Goal: Obtain resource: Download file/media

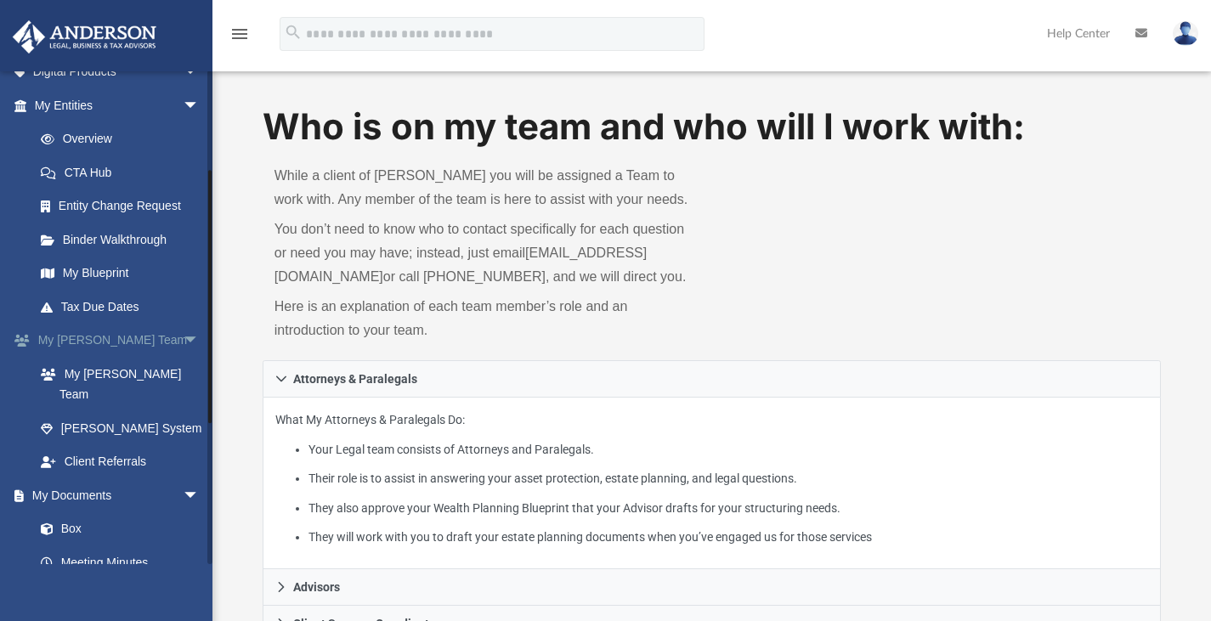
scroll to position [229, 0]
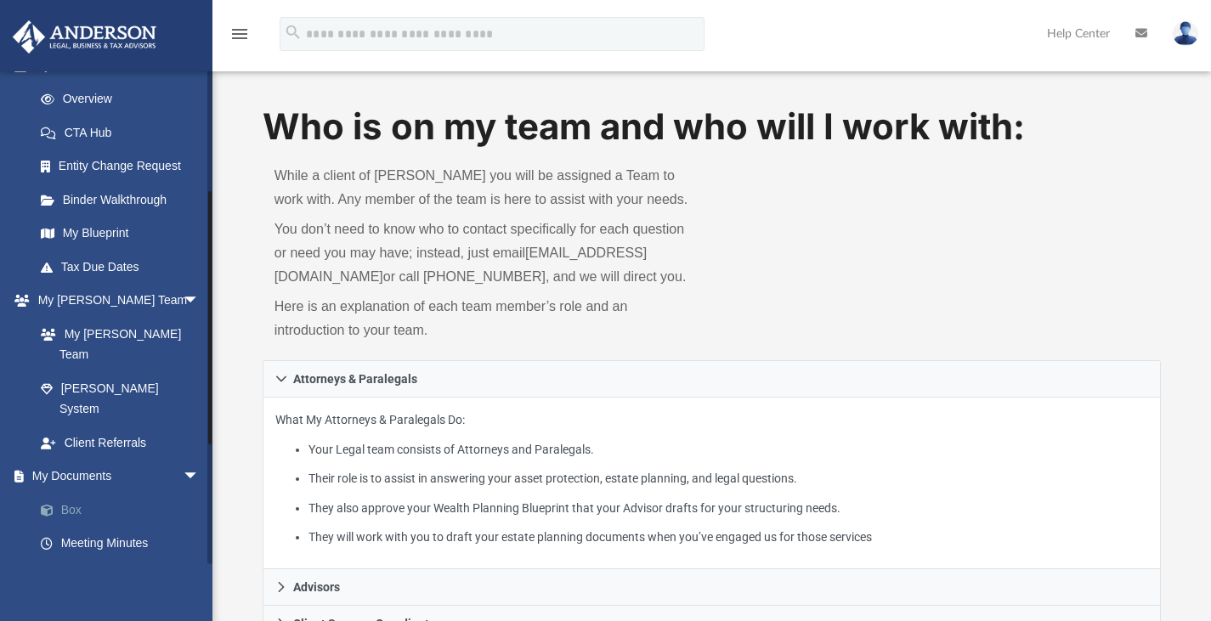
click at [71, 493] on link "Box" at bounding box center [124, 510] width 201 height 34
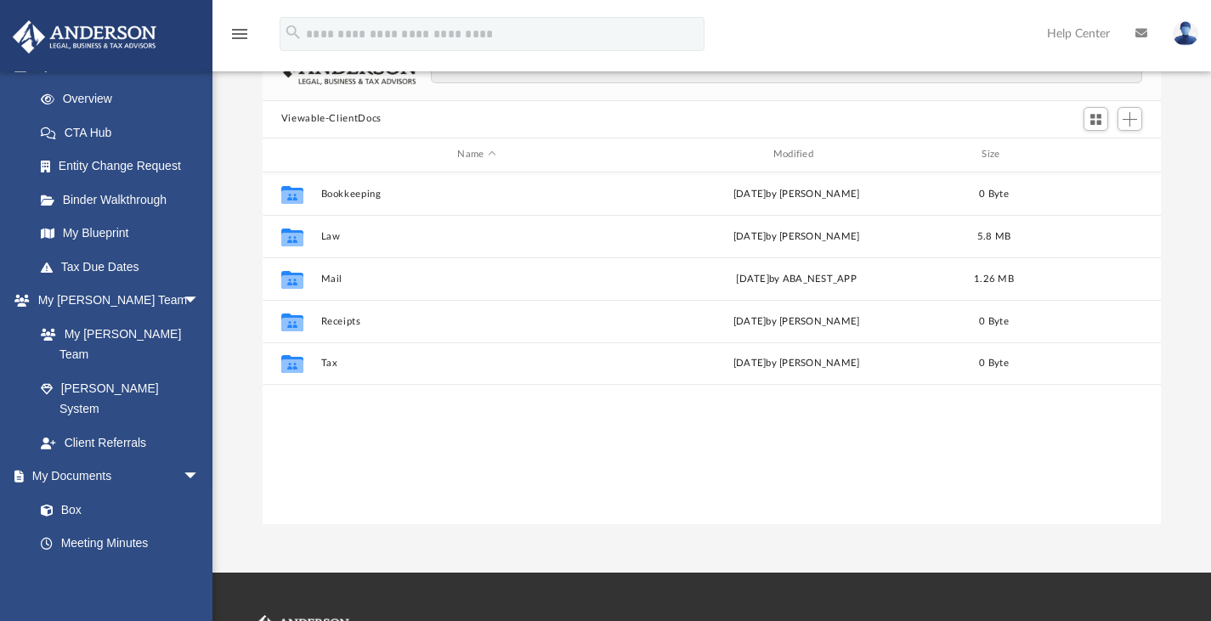
scroll to position [373, 886]
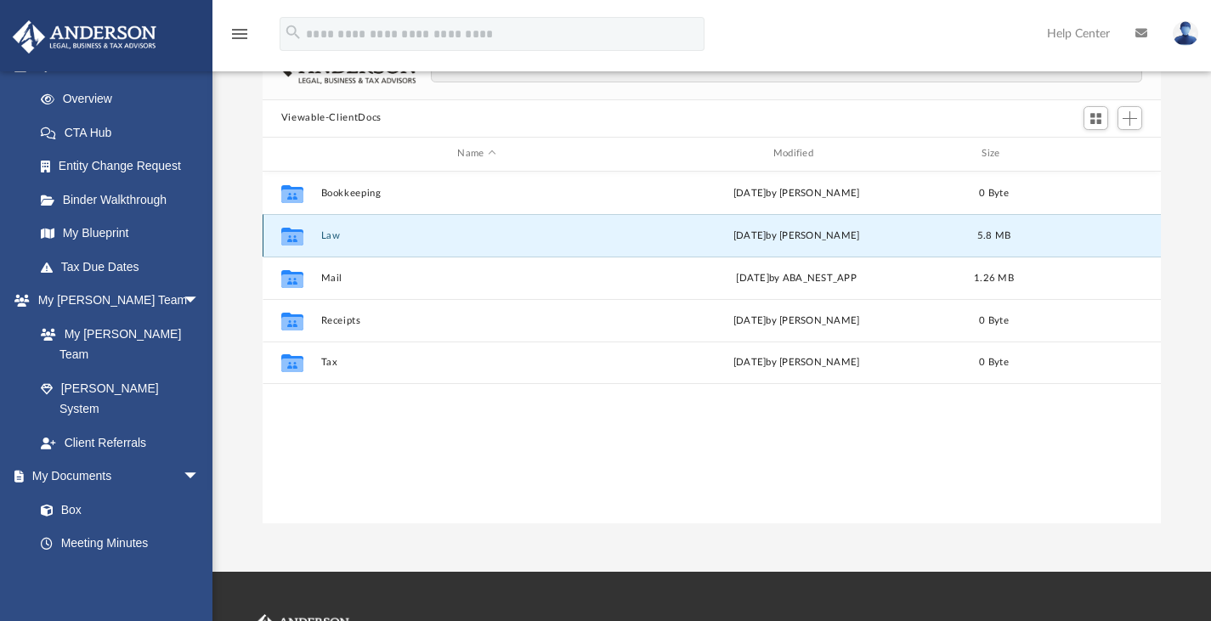
click at [329, 240] on button "Law" at bounding box center [476, 235] width 312 height 11
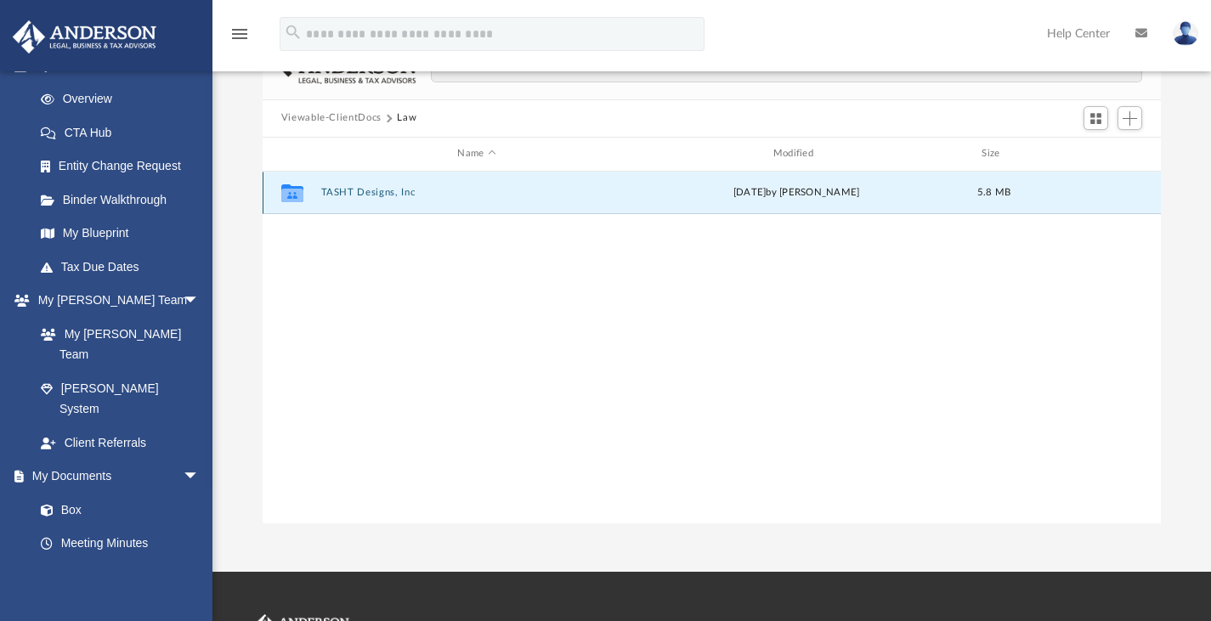
click at [362, 187] on button "TASHT Designs, Inc" at bounding box center [476, 192] width 312 height 11
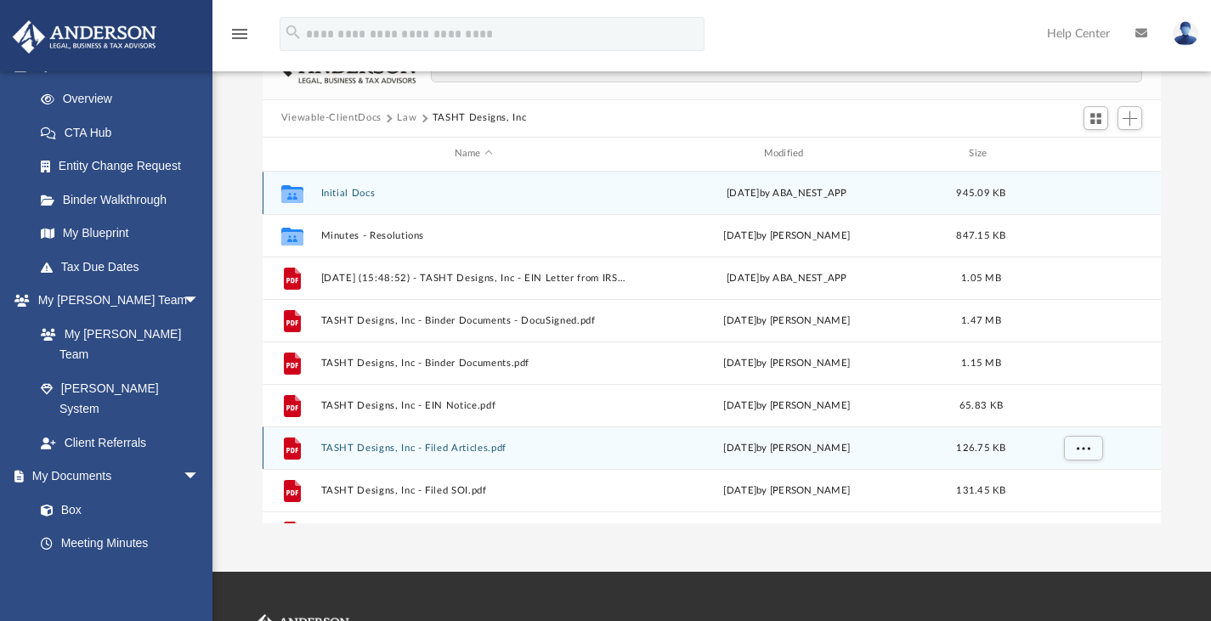
scroll to position [30, 0]
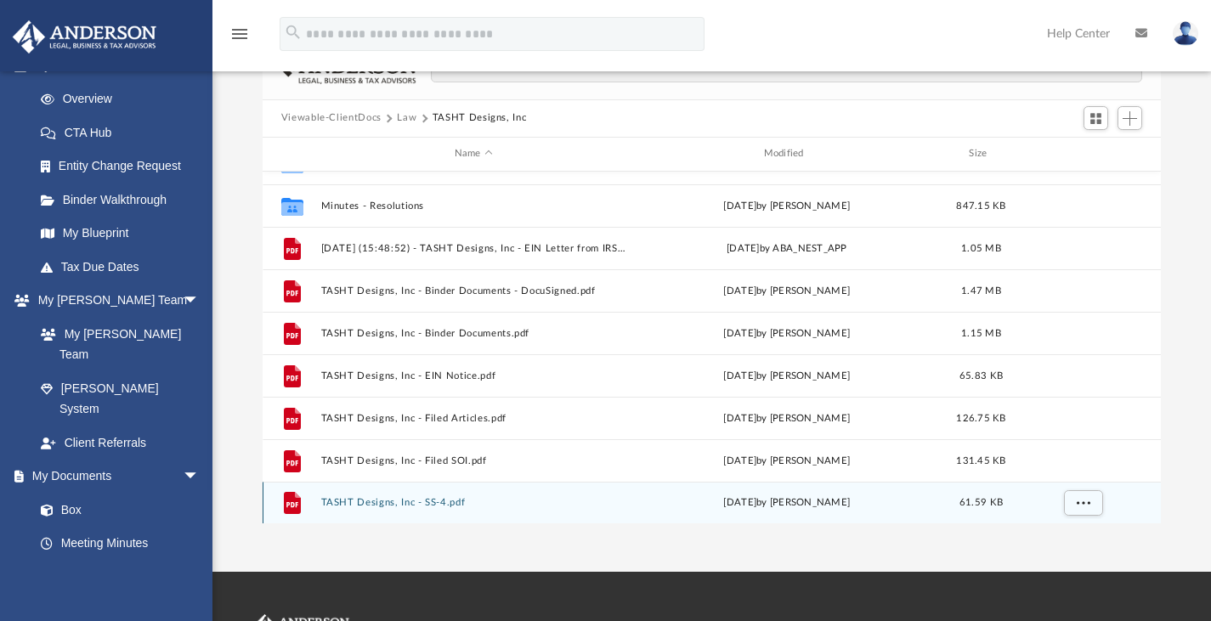
click at [434, 503] on button "TASHT Designs, Inc - SS-4.pdf" at bounding box center [473, 502] width 306 height 11
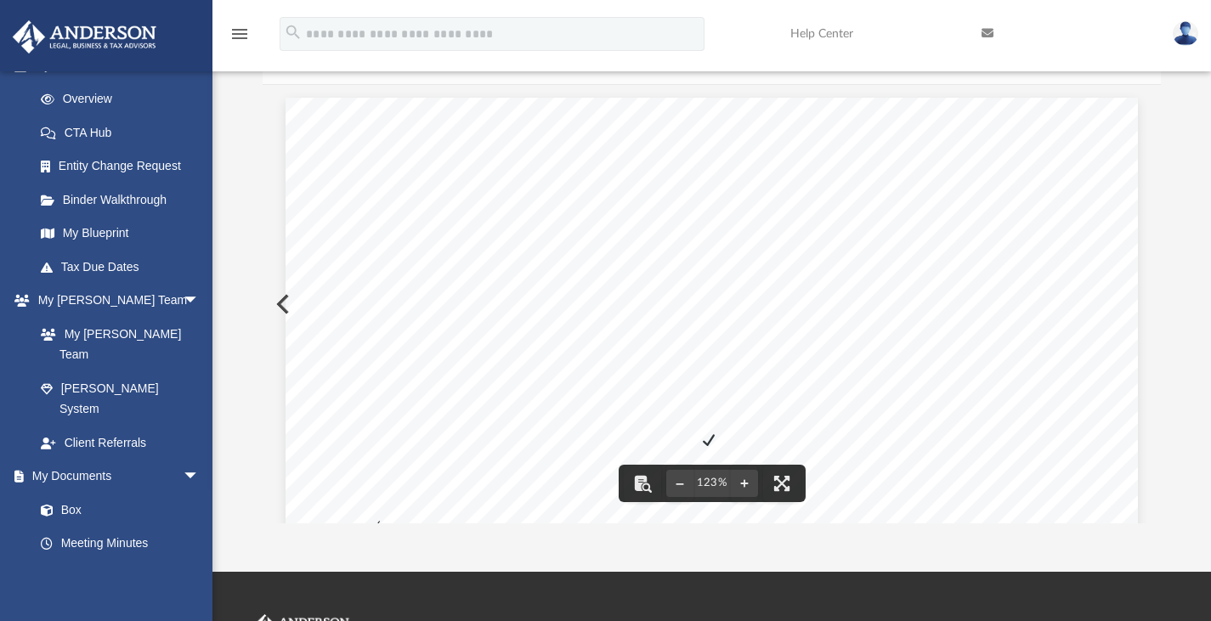
scroll to position [0, 0]
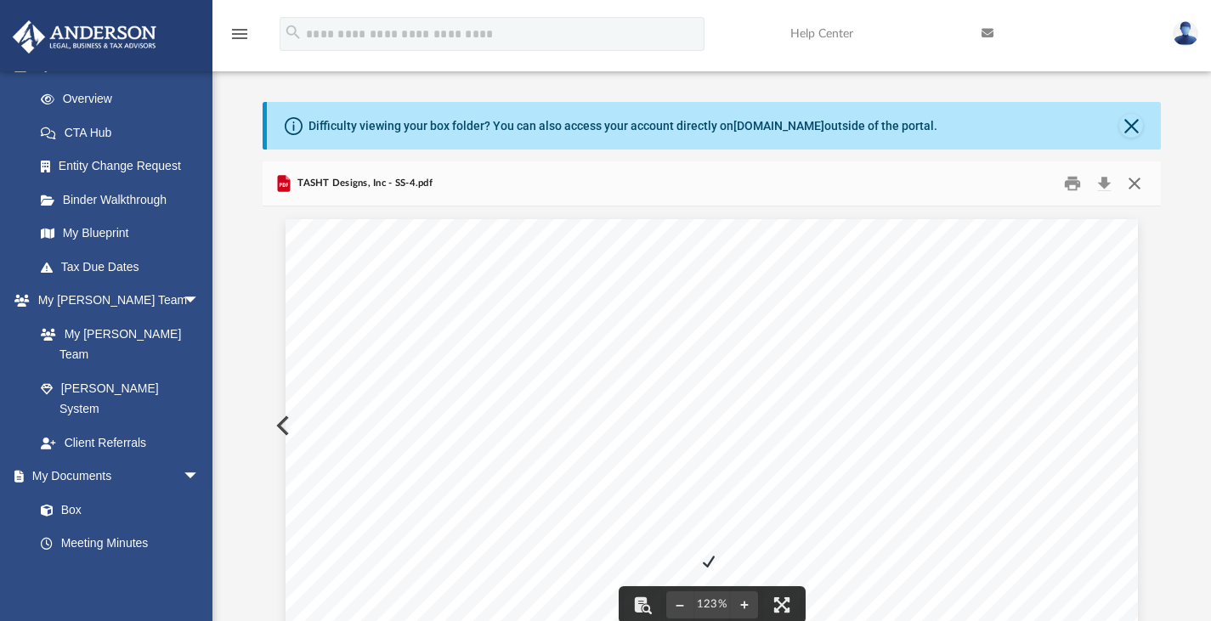
click at [1128, 188] on button "Close" at bounding box center [1135, 183] width 31 height 26
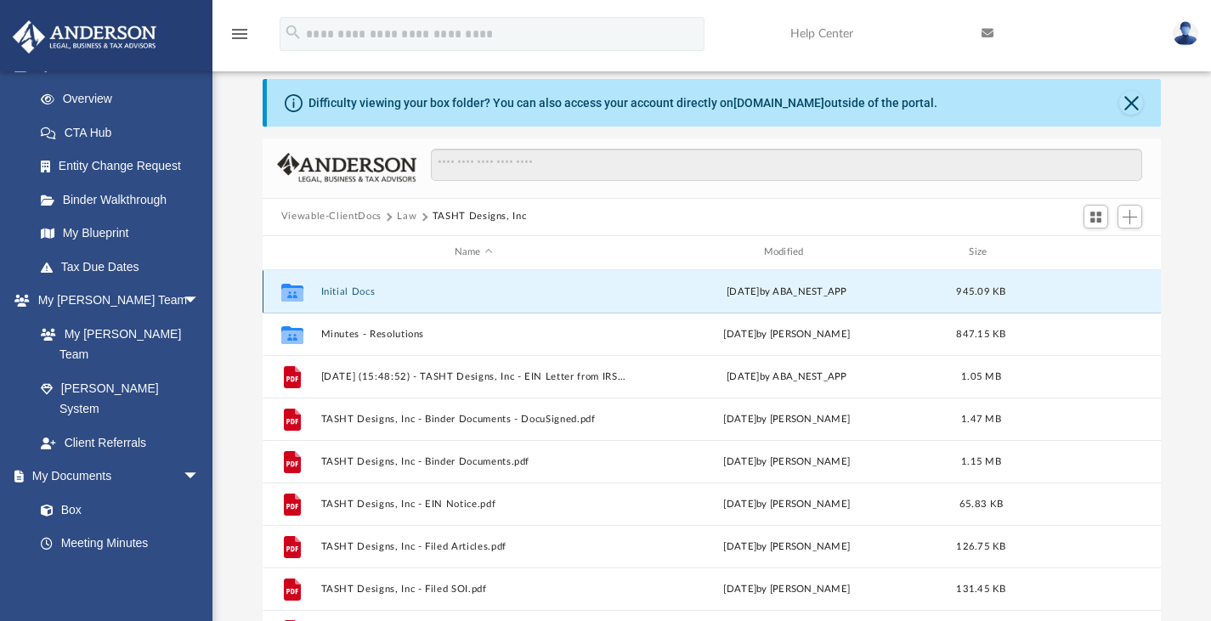
click at [356, 292] on button "Initial Docs" at bounding box center [473, 291] width 306 height 11
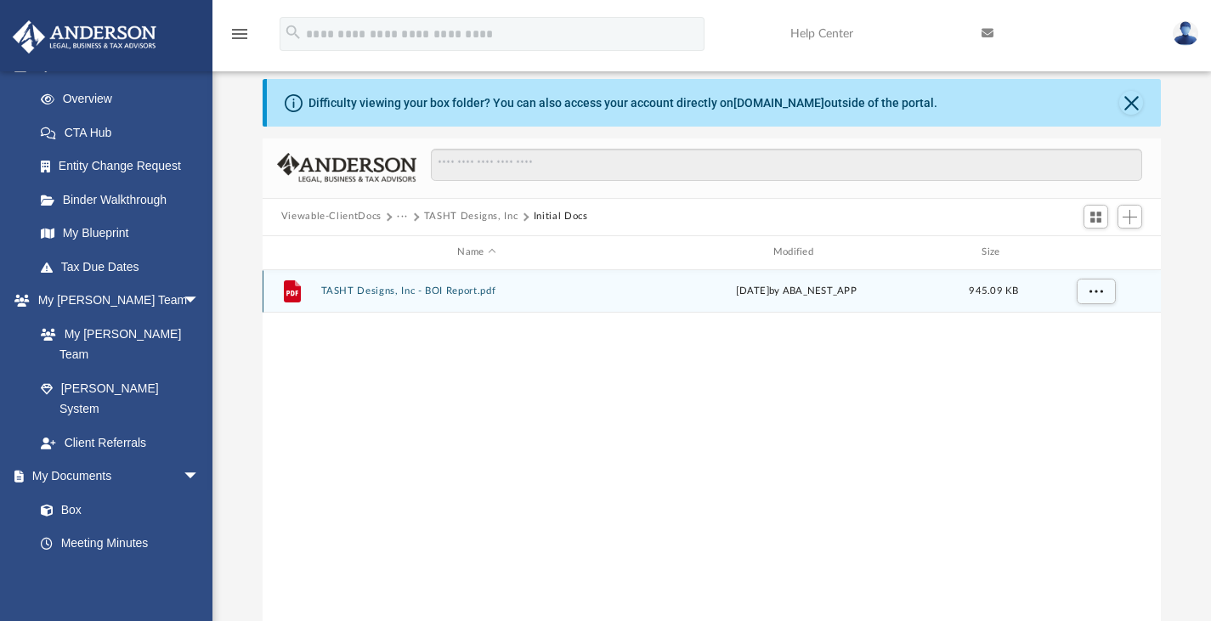
click at [356, 292] on button "TASHT Designs, Inc - BOI Report.pdf" at bounding box center [476, 291] width 312 height 11
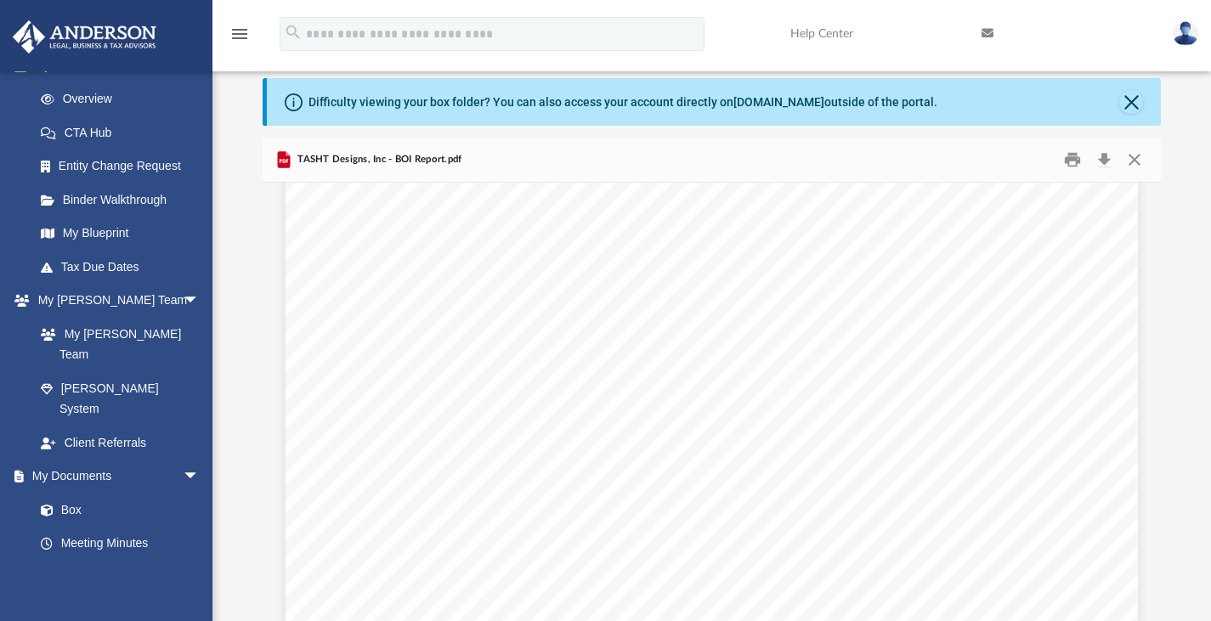
scroll to position [5011, 0]
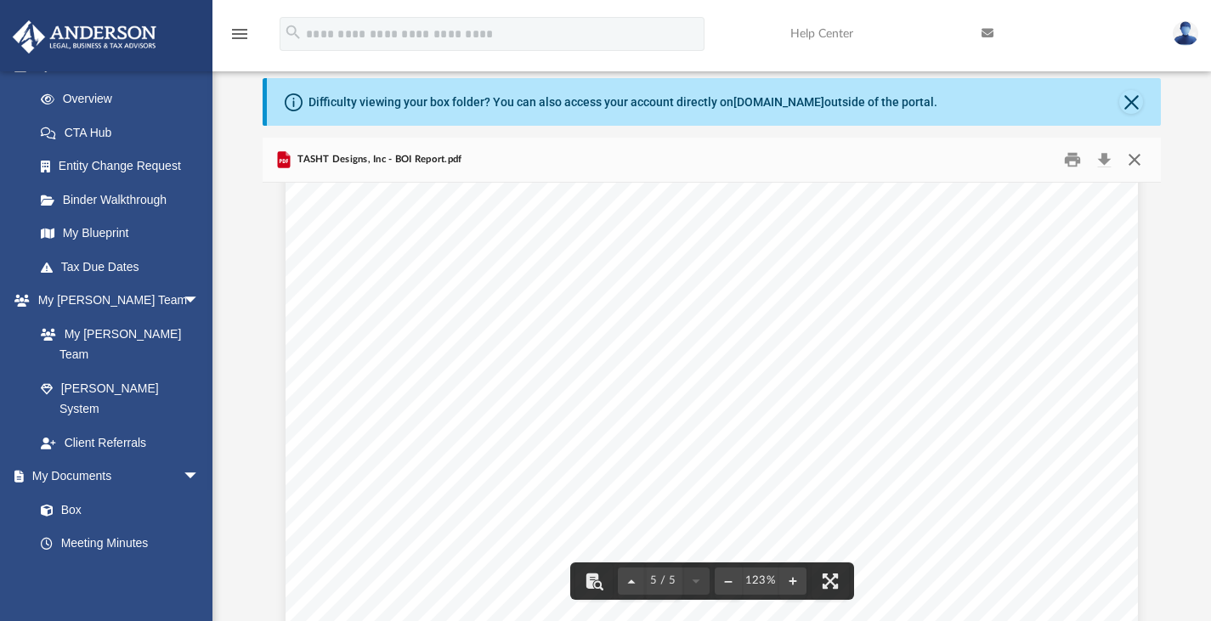
click at [1136, 169] on button "Close" at bounding box center [1135, 159] width 31 height 26
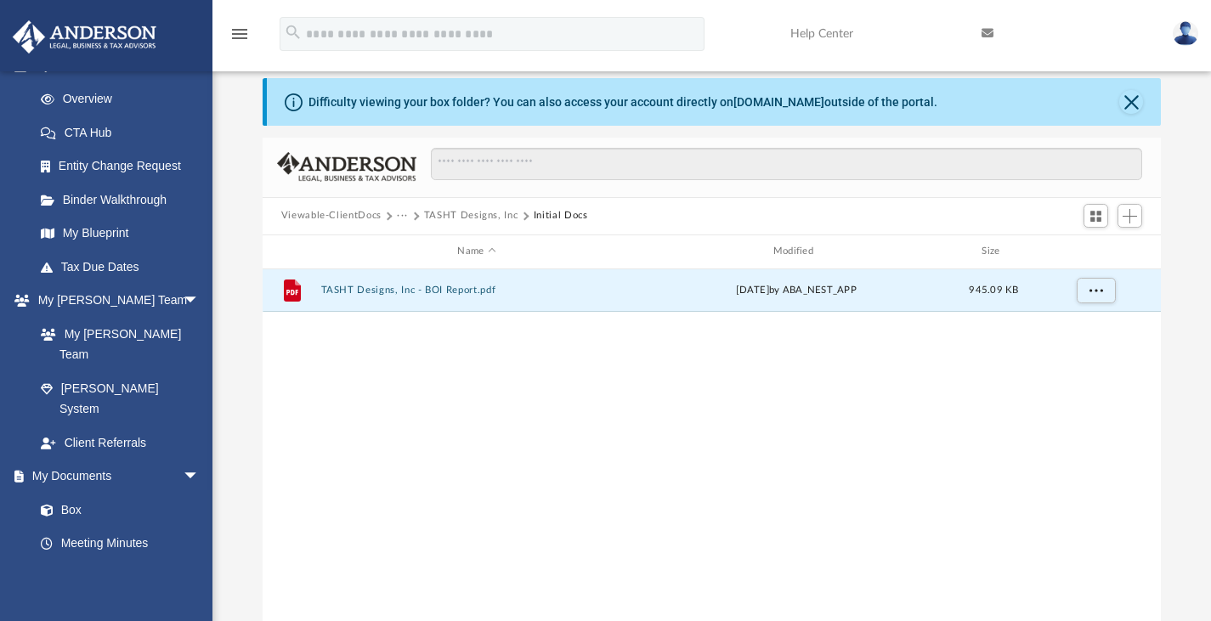
click at [454, 207] on div "Viewable-ClientDocs ··· TASHT Designs, Inc Initial Docs" at bounding box center [712, 216] width 899 height 37
click at [451, 226] on div "Viewable-ClientDocs ··· TASHT Designs, Inc Initial Docs" at bounding box center [712, 216] width 899 height 37
click at [464, 218] on button "TASHT Designs, Inc" at bounding box center [471, 215] width 94 height 15
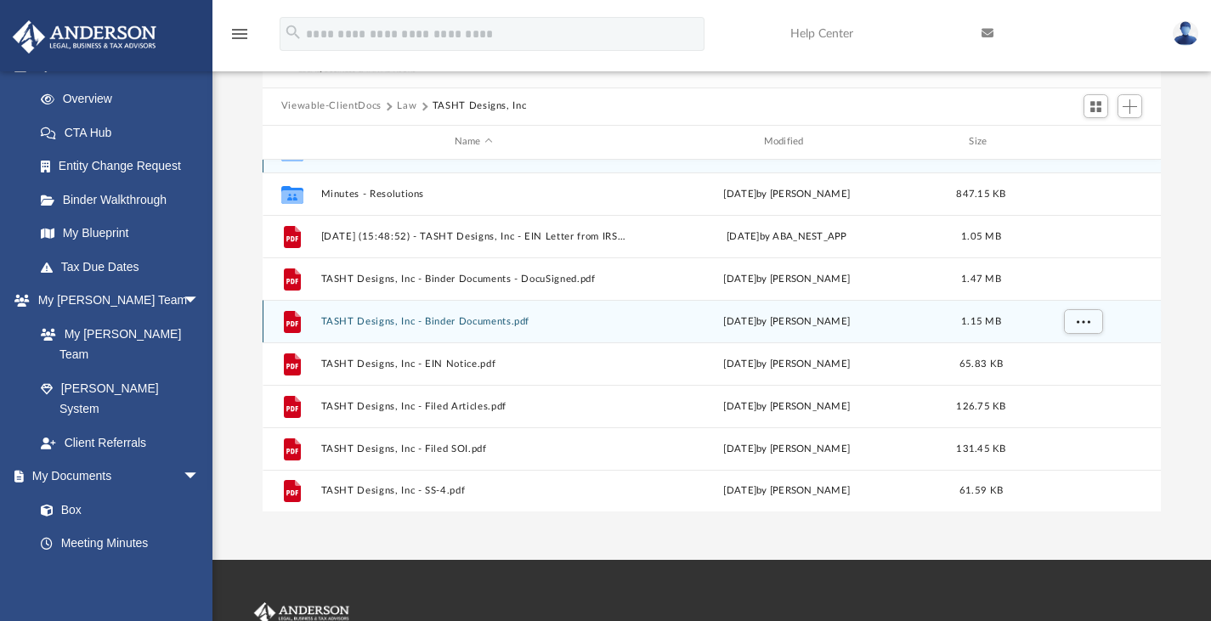
scroll to position [100, 0]
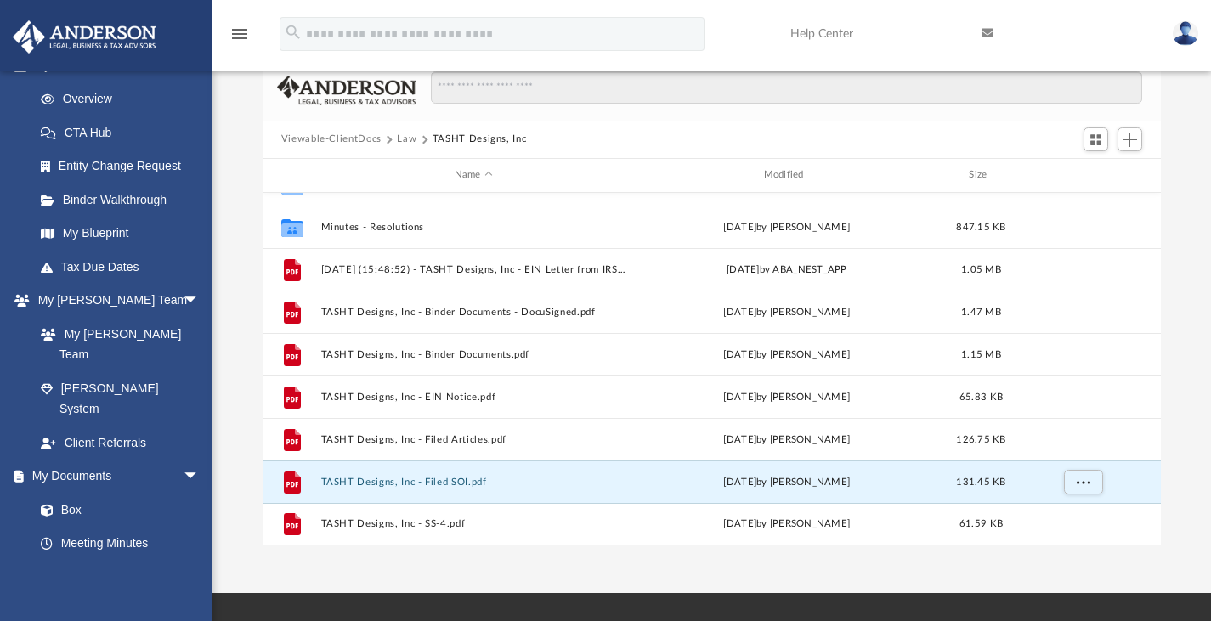
click at [439, 485] on button "TASHT Designs, Inc - Filed SOI.pdf" at bounding box center [473, 481] width 306 height 11
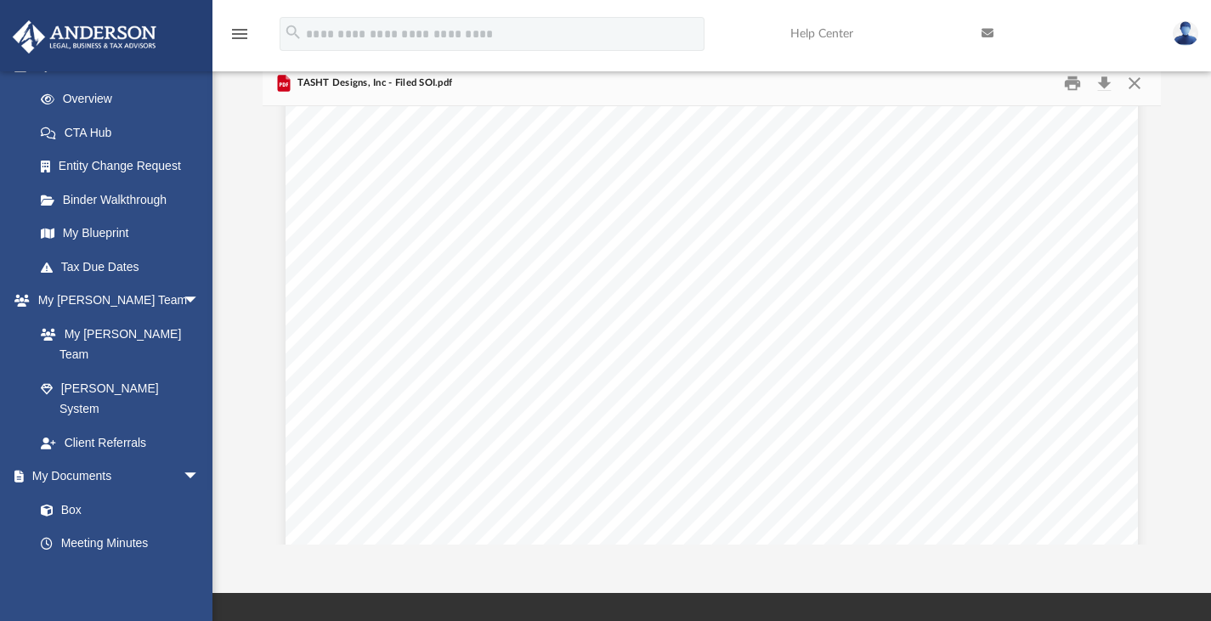
scroll to position [0, 0]
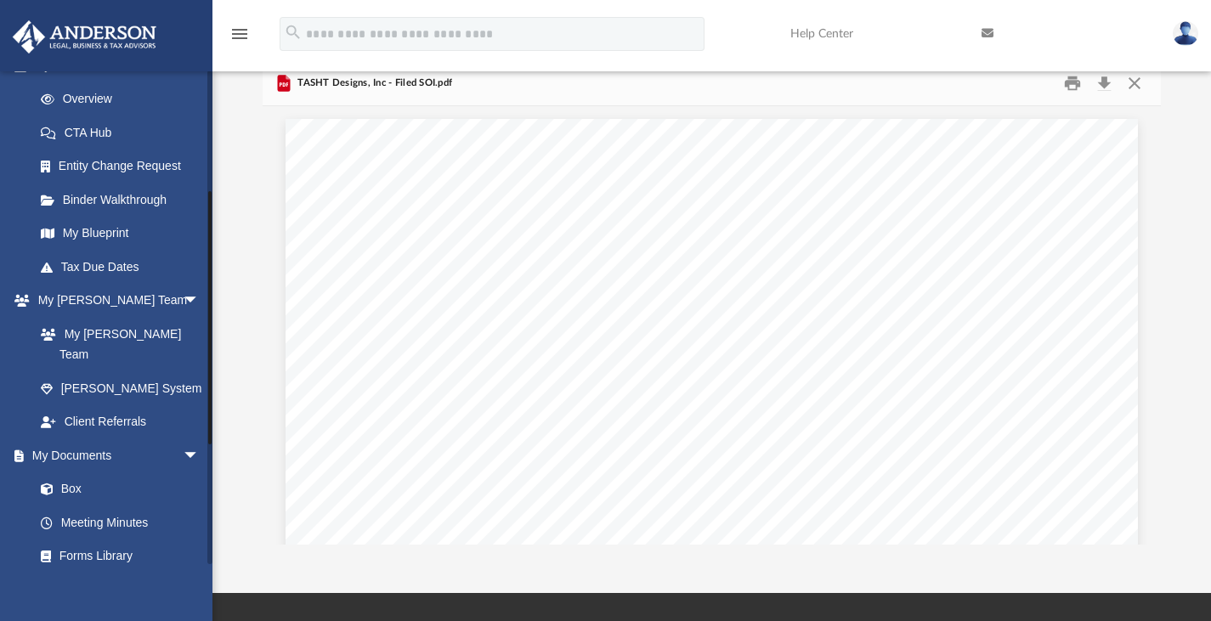
click at [0, 286] on li "My Anderson Team arrow_drop_down My Anderson Team Anderson System Client Referr…" at bounding box center [112, 362] width 225 height 156
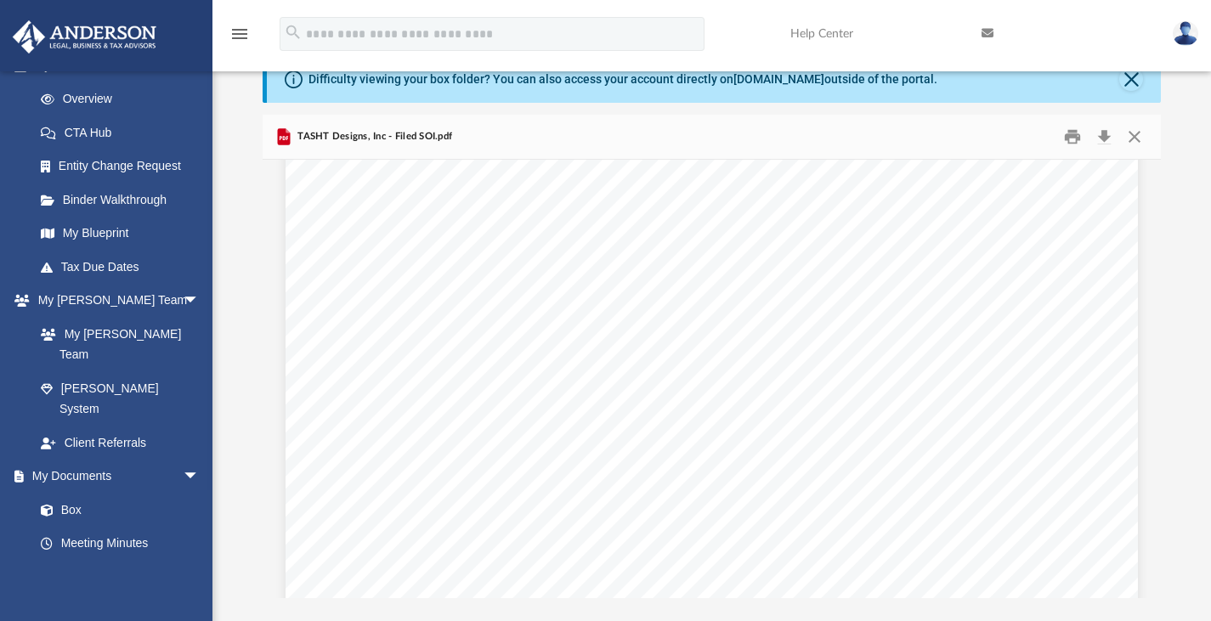
scroll to position [609, 0]
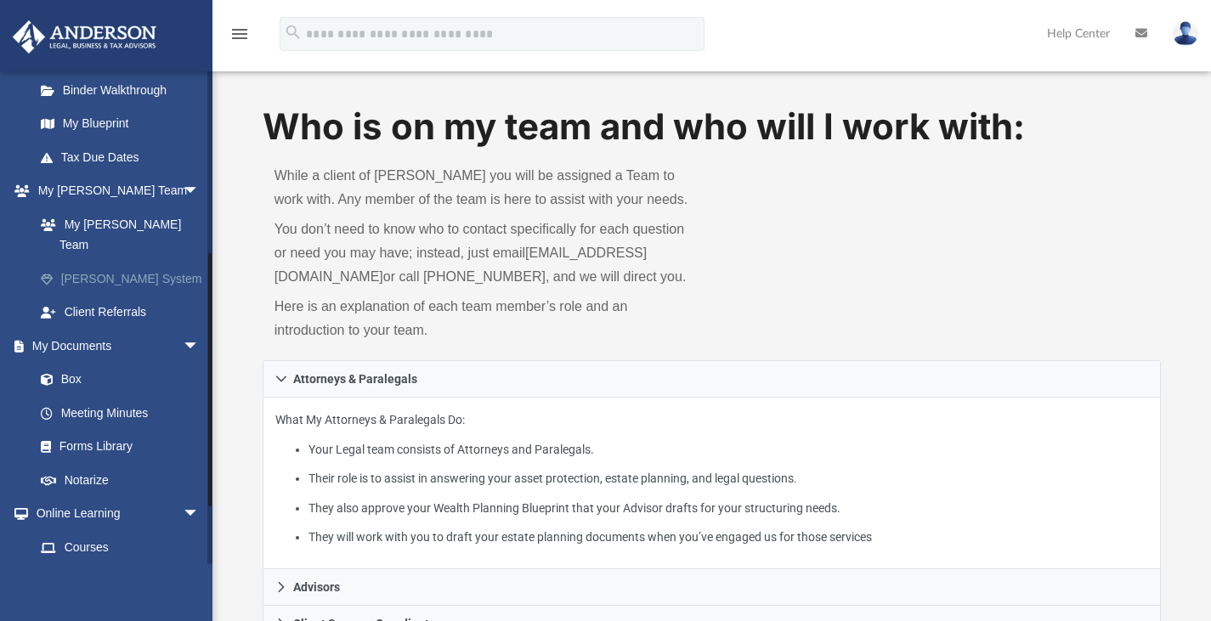
scroll to position [348, 0]
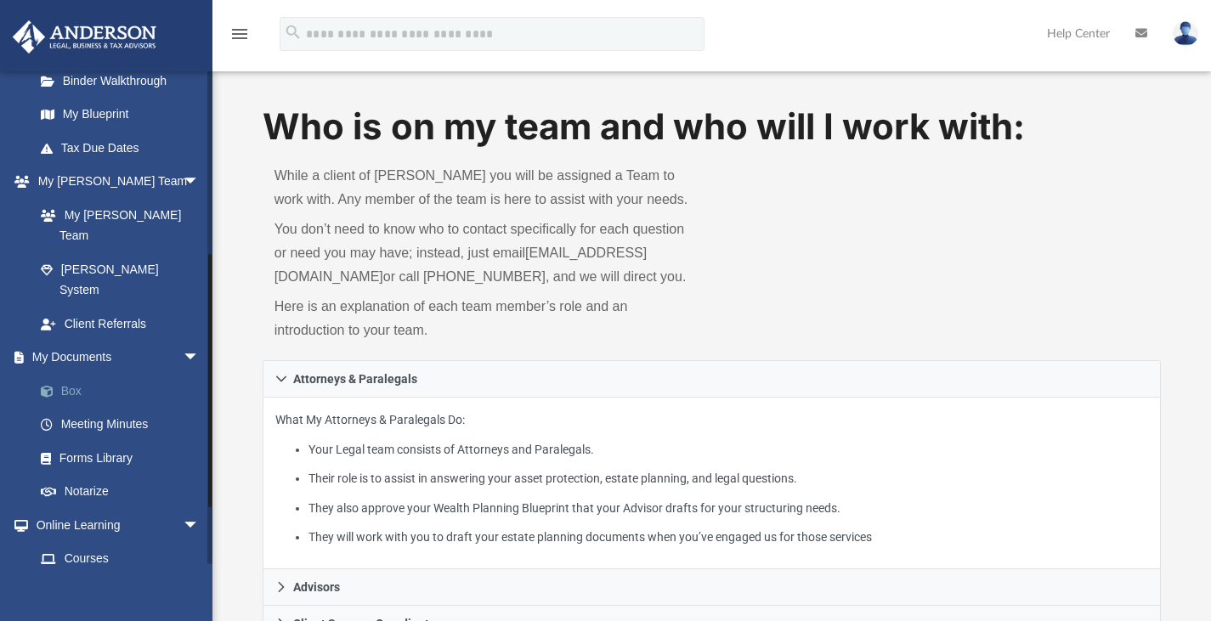
click at [67, 374] on link "Box" at bounding box center [124, 391] width 201 height 34
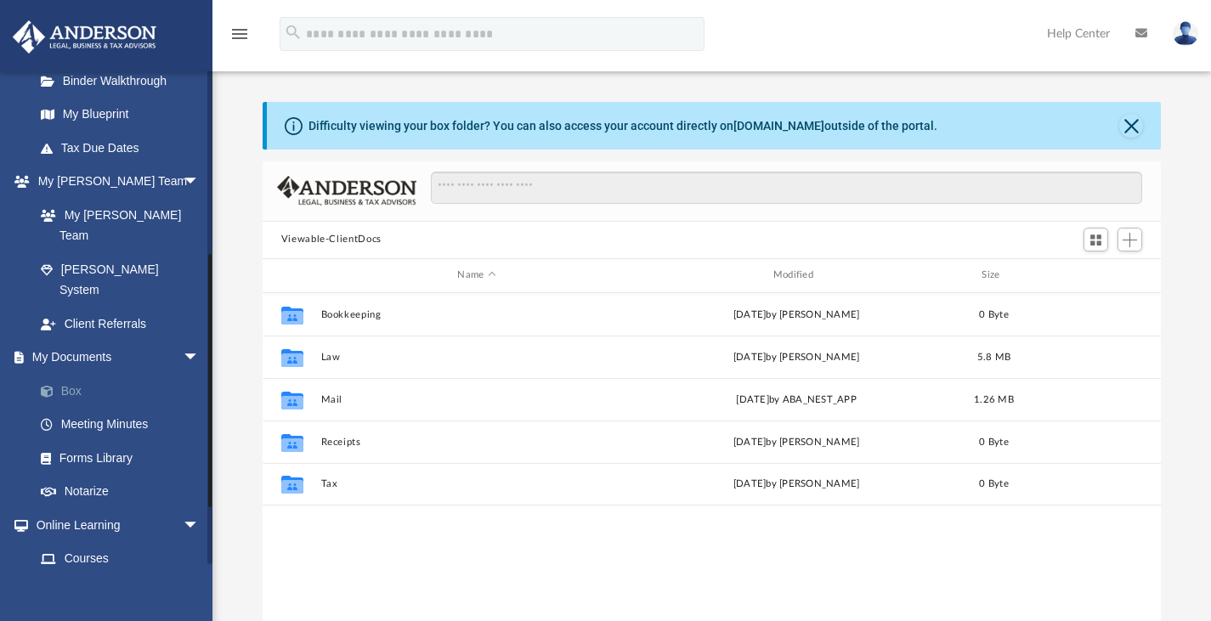
scroll to position [373, 886]
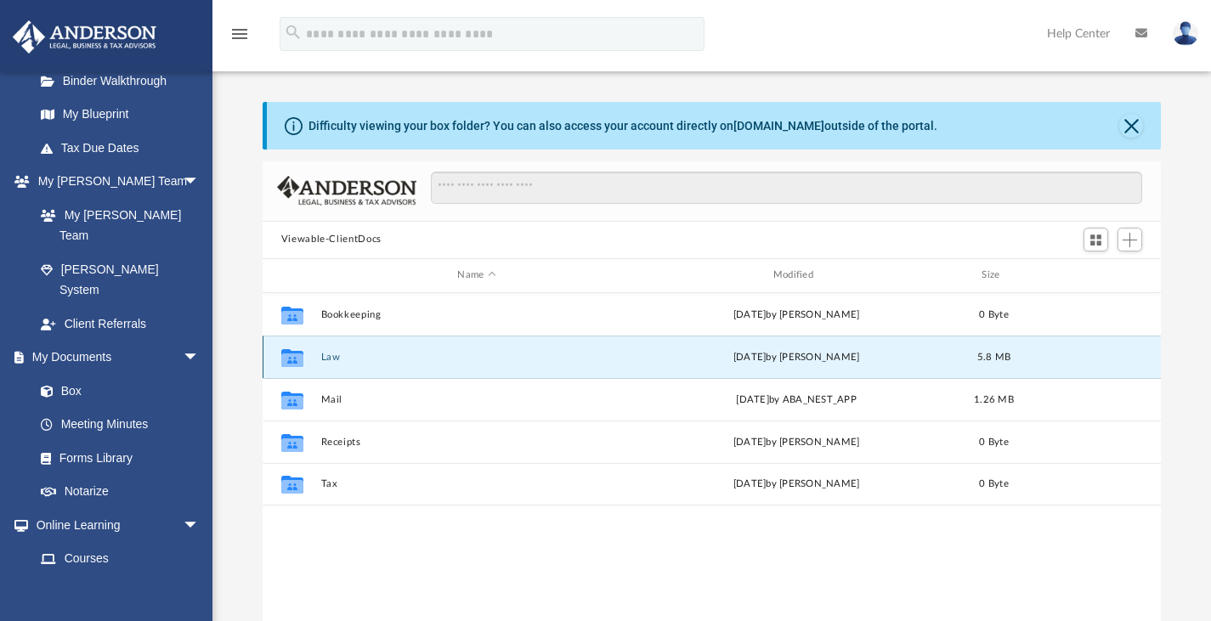
click at [337, 358] on button "Law" at bounding box center [476, 356] width 312 height 11
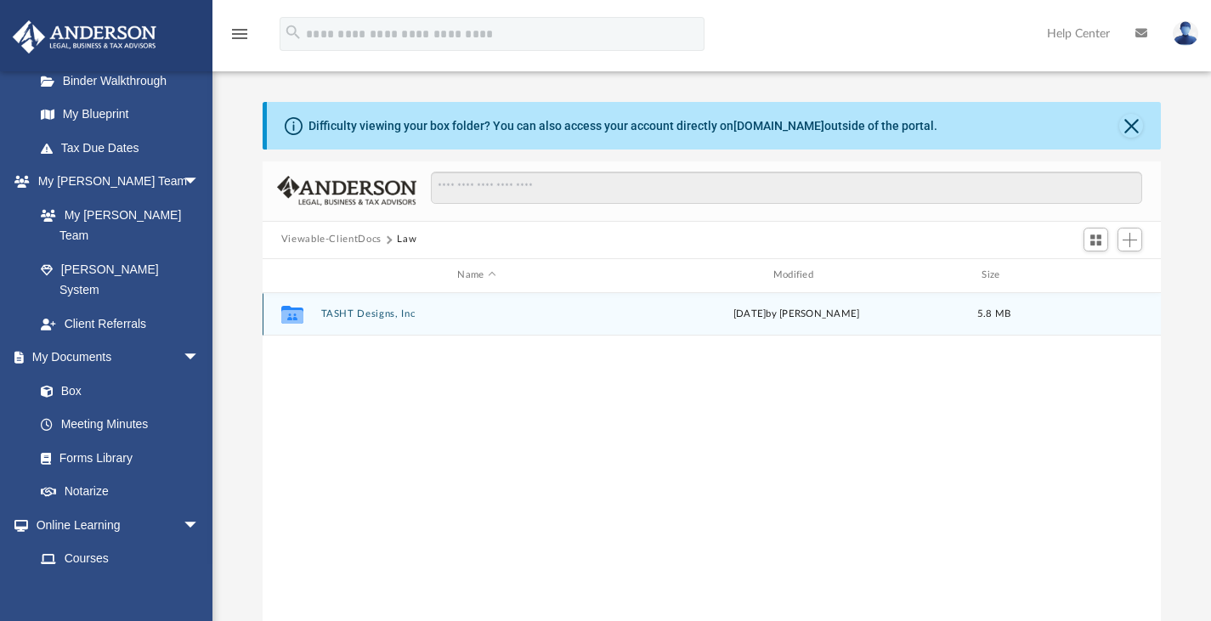
click at [359, 318] on button "TASHT Designs, Inc" at bounding box center [476, 314] width 312 height 11
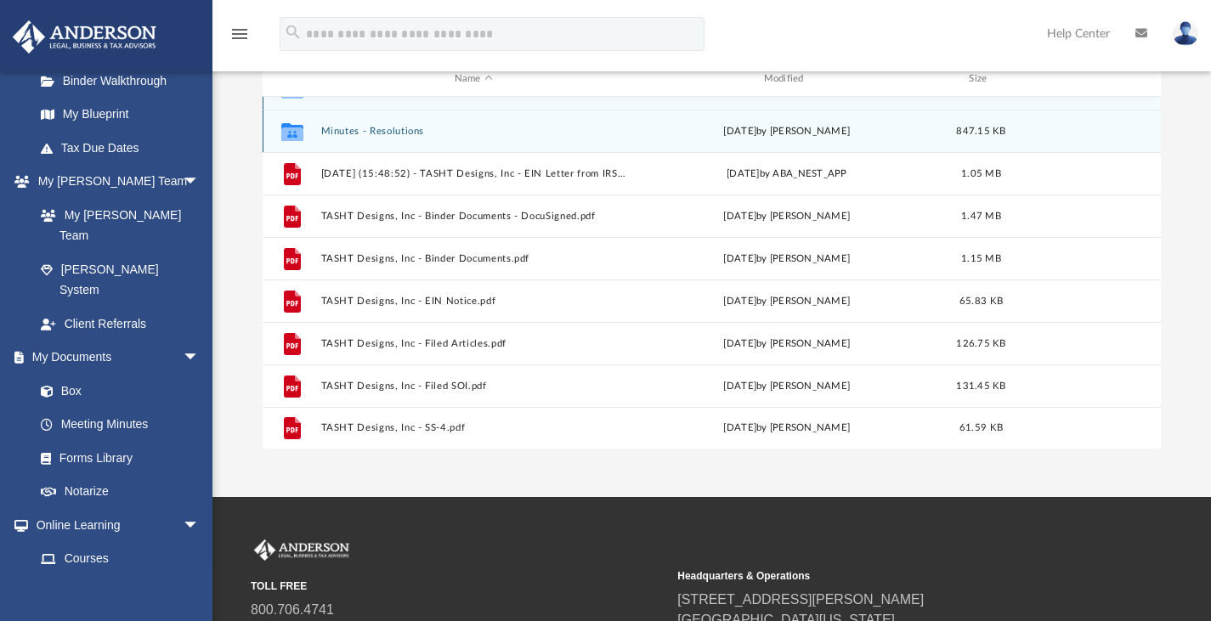
scroll to position [197, 0]
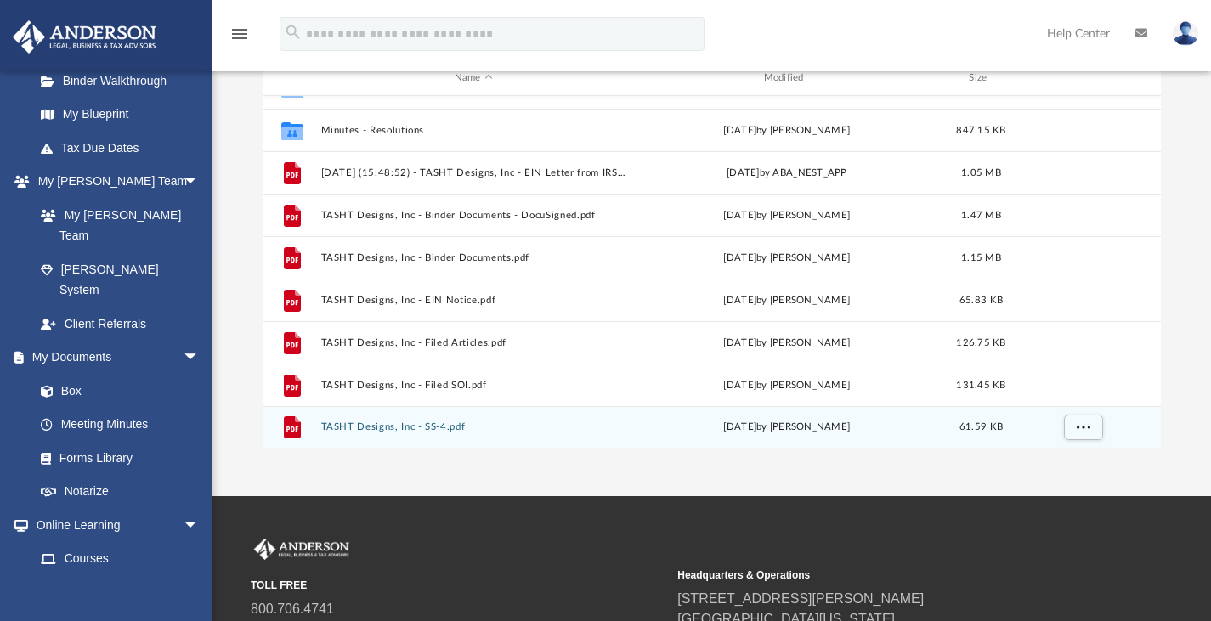
click at [397, 424] on button "TASHT Designs, Inc - SS-4.pdf" at bounding box center [473, 427] width 306 height 11
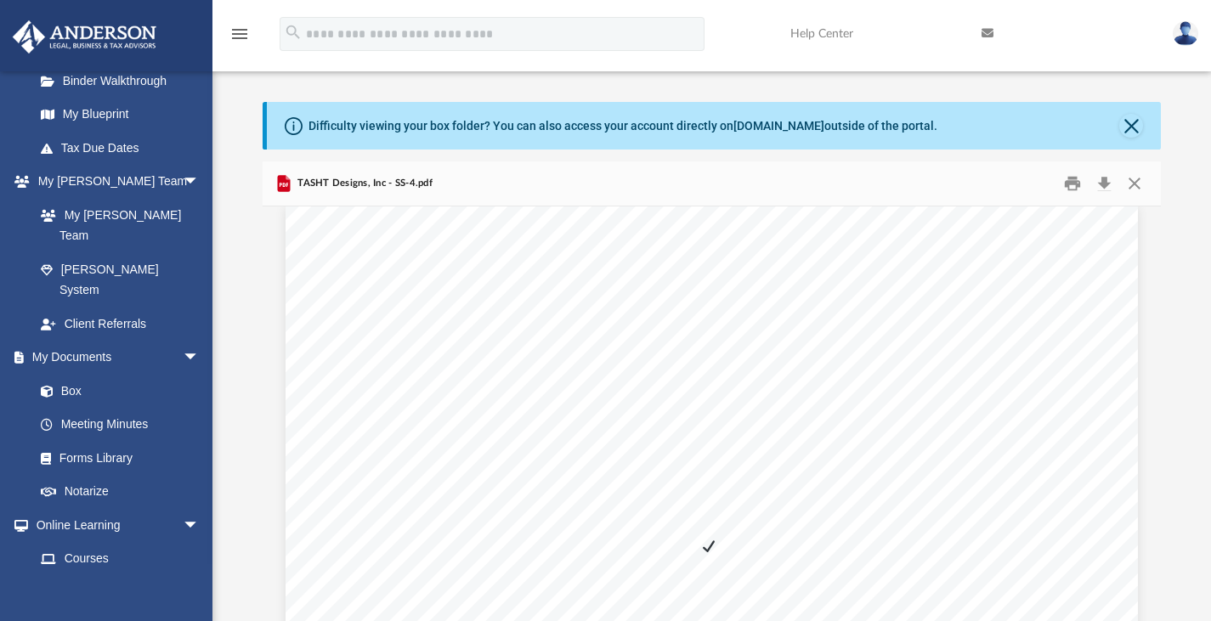
scroll to position [0, 0]
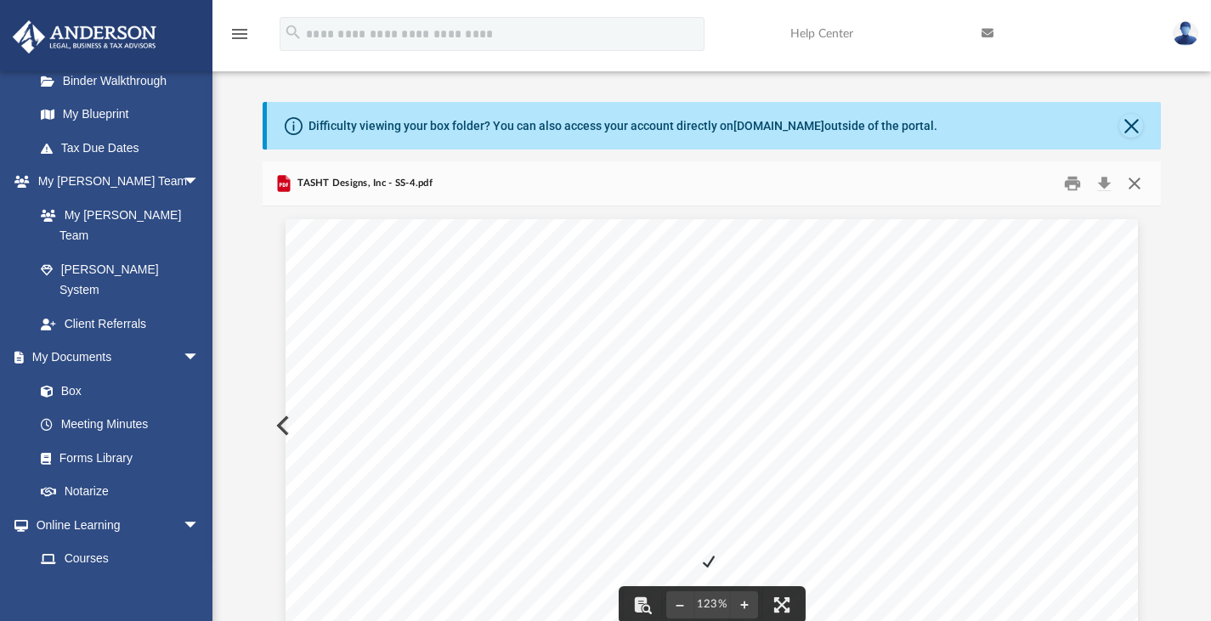
click at [1137, 175] on button "Close" at bounding box center [1135, 183] width 31 height 26
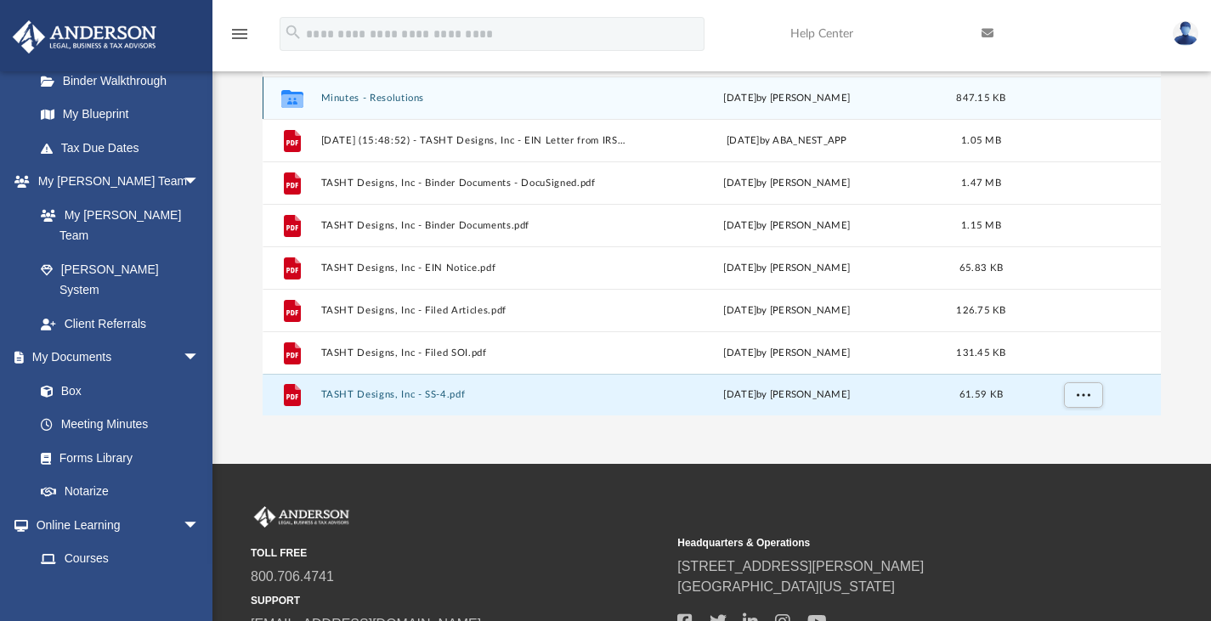
scroll to position [230, 0]
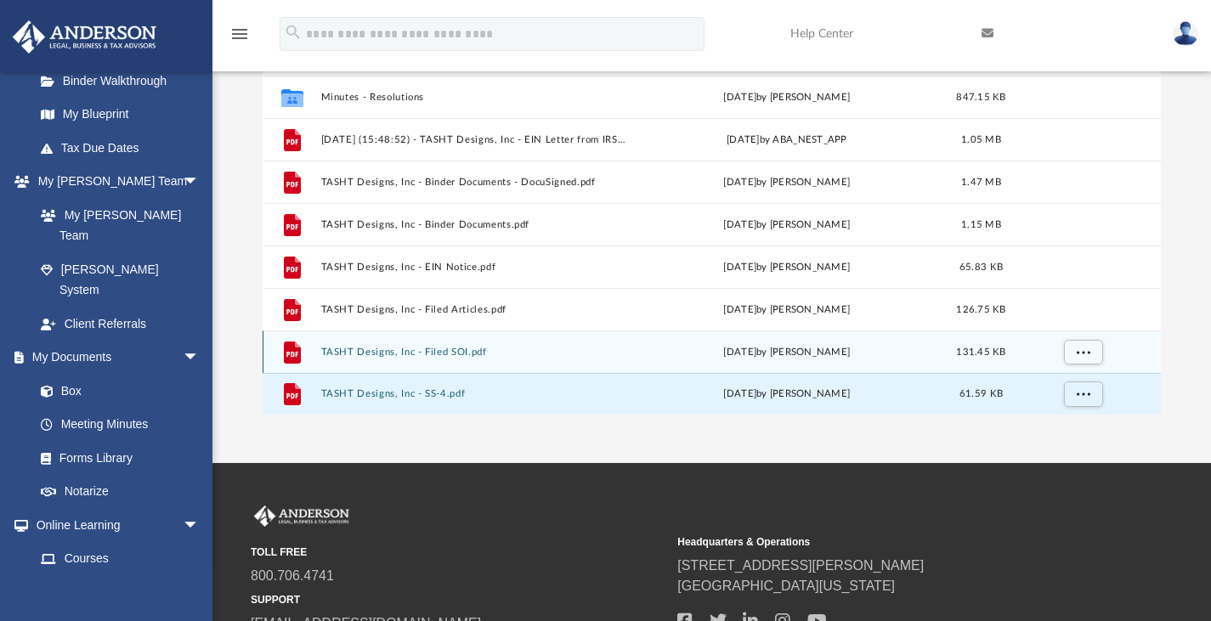
click at [393, 350] on button "TASHT Designs, Inc - Filed SOI.pdf" at bounding box center [473, 351] width 306 height 11
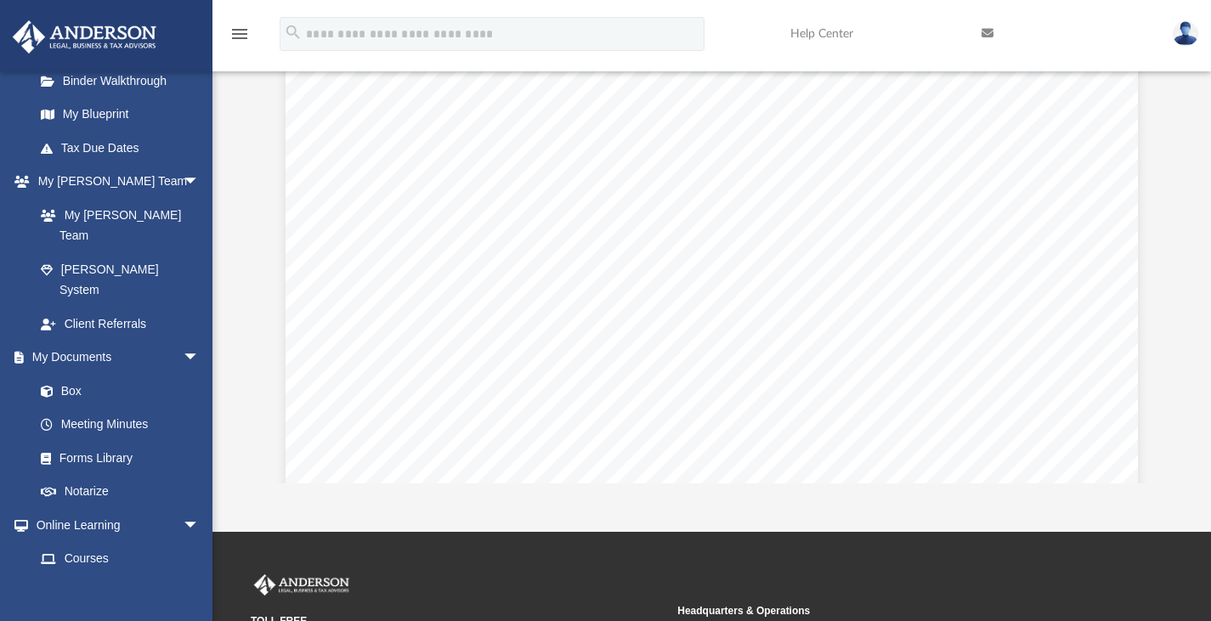
scroll to position [0, 0]
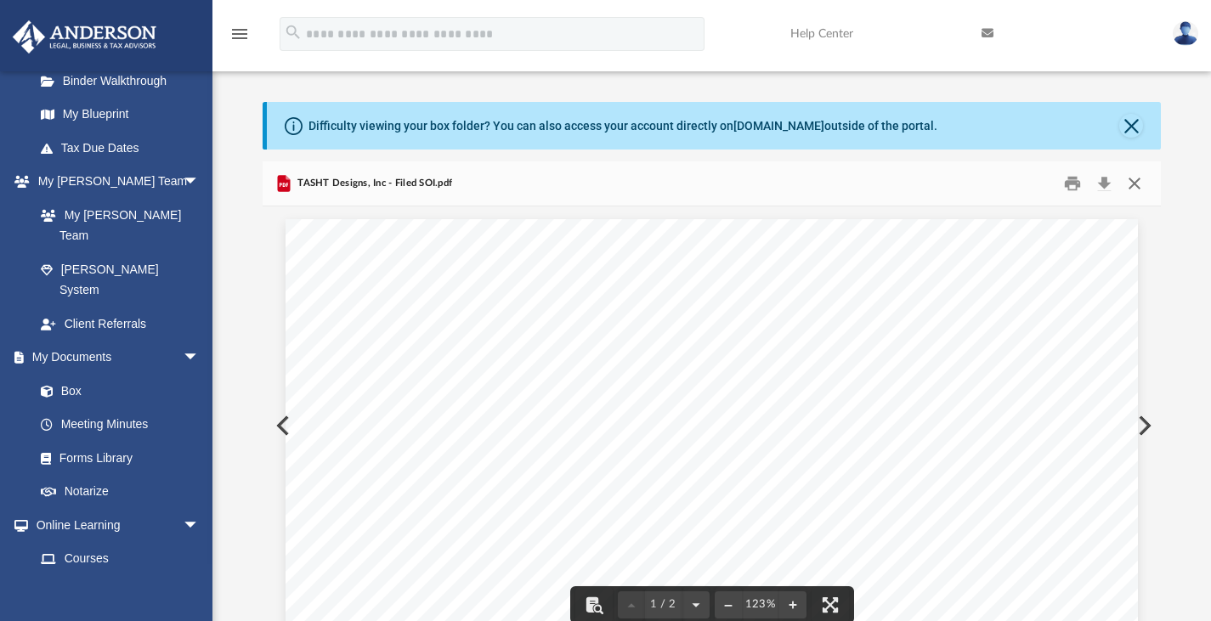
click at [1133, 180] on button "Close" at bounding box center [1135, 183] width 31 height 26
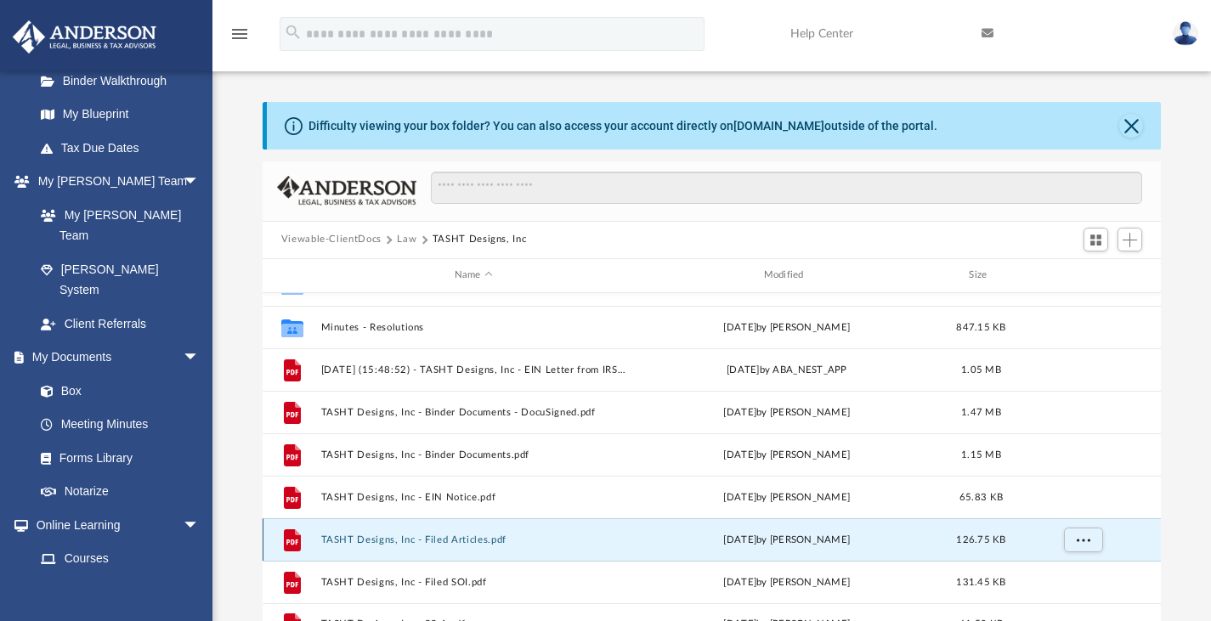
click at [451, 539] on button "TASHT Designs, Inc - Filed Articles.pdf" at bounding box center [473, 539] width 306 height 11
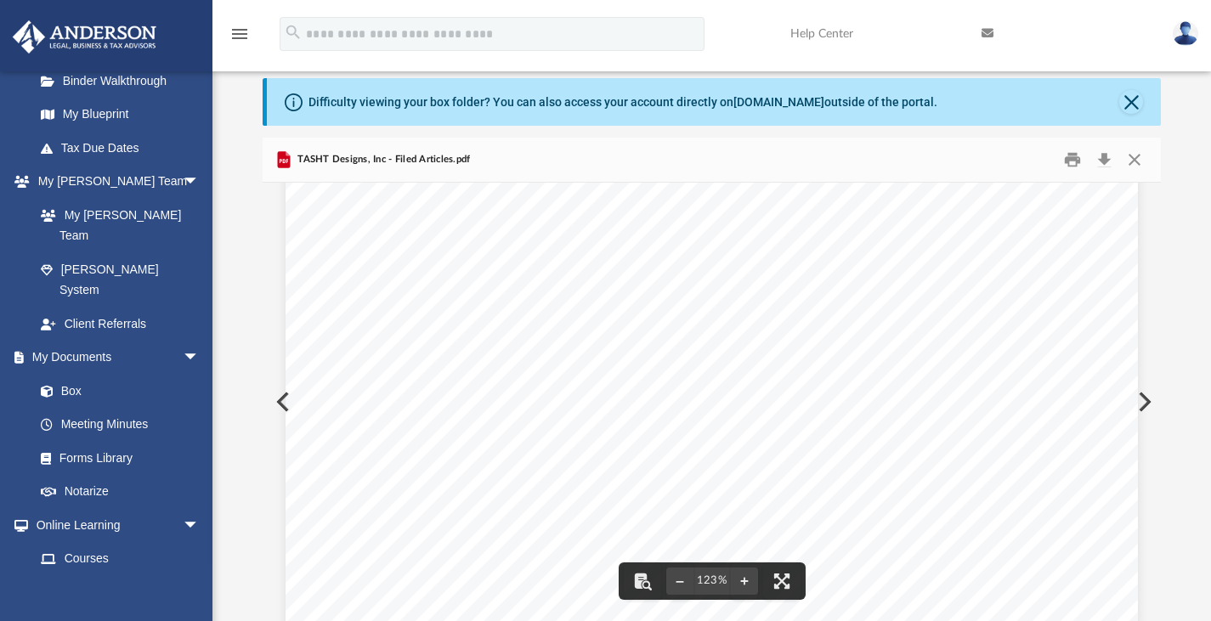
scroll to position [388, 0]
click at [1138, 156] on button "Close" at bounding box center [1135, 159] width 31 height 26
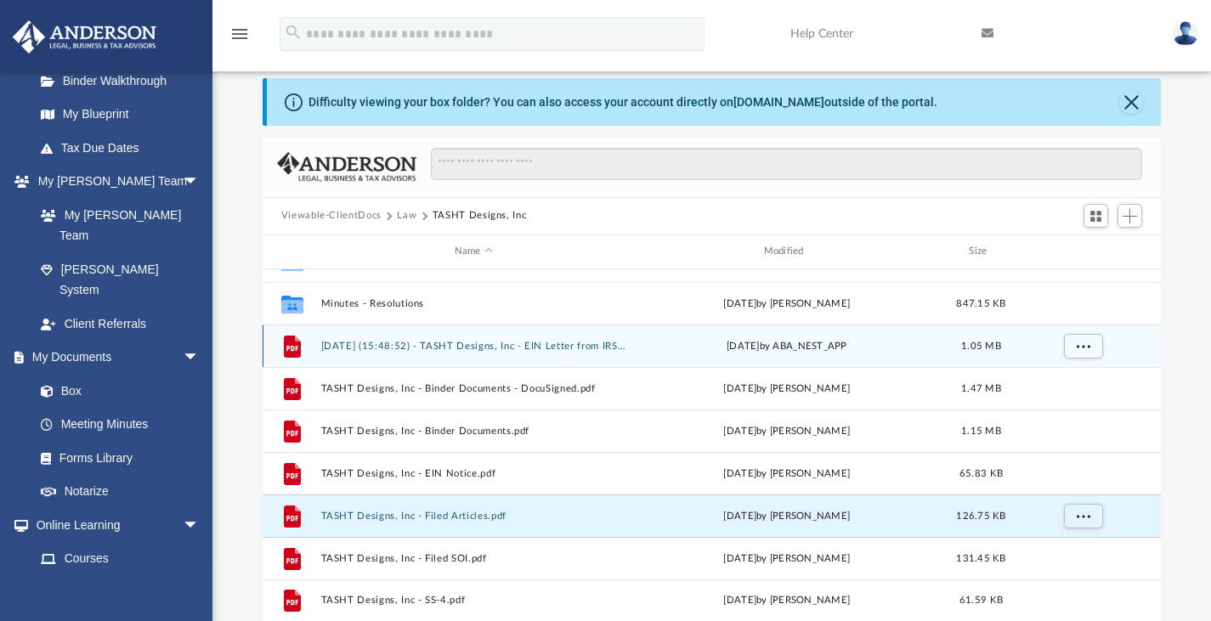
scroll to position [0, 0]
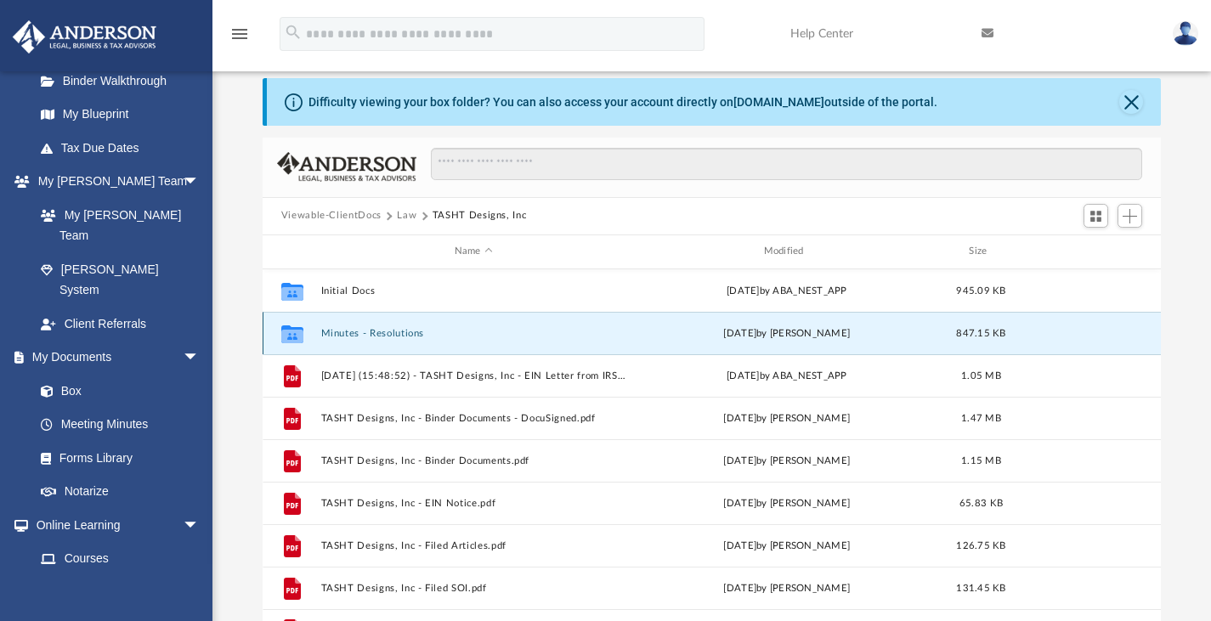
click at [420, 332] on button "Minutes - Resolutions" at bounding box center [473, 332] width 306 height 11
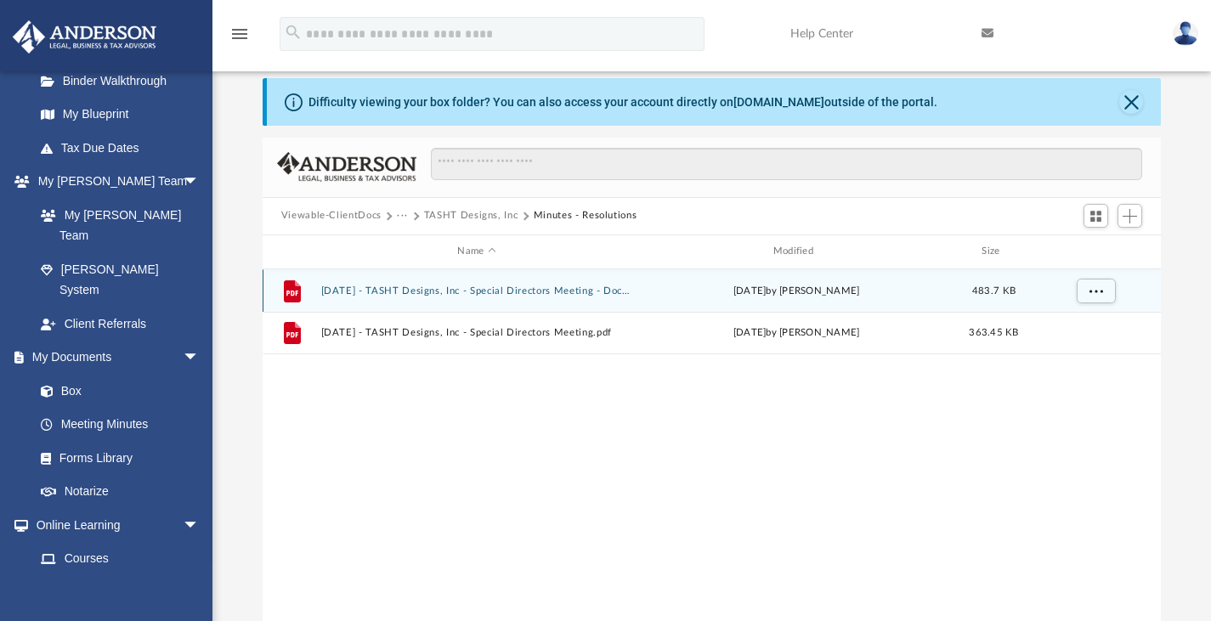
click at [477, 283] on div "File [DATE] - TASHT Designs, Inc - Special Directors Meeting - DocuSigned.pdf […" at bounding box center [712, 290] width 899 height 43
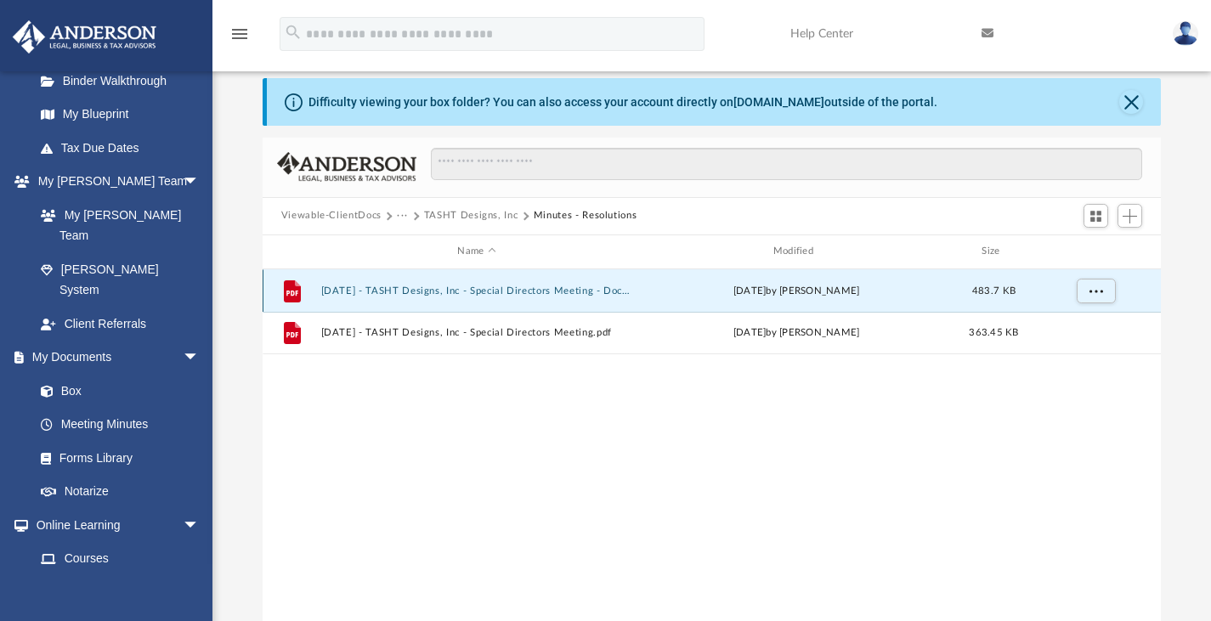
click at [462, 286] on button "[DATE] - TASHT Designs, Inc - Special Directors Meeting - DocuSigned.pdf" at bounding box center [476, 290] width 312 height 11
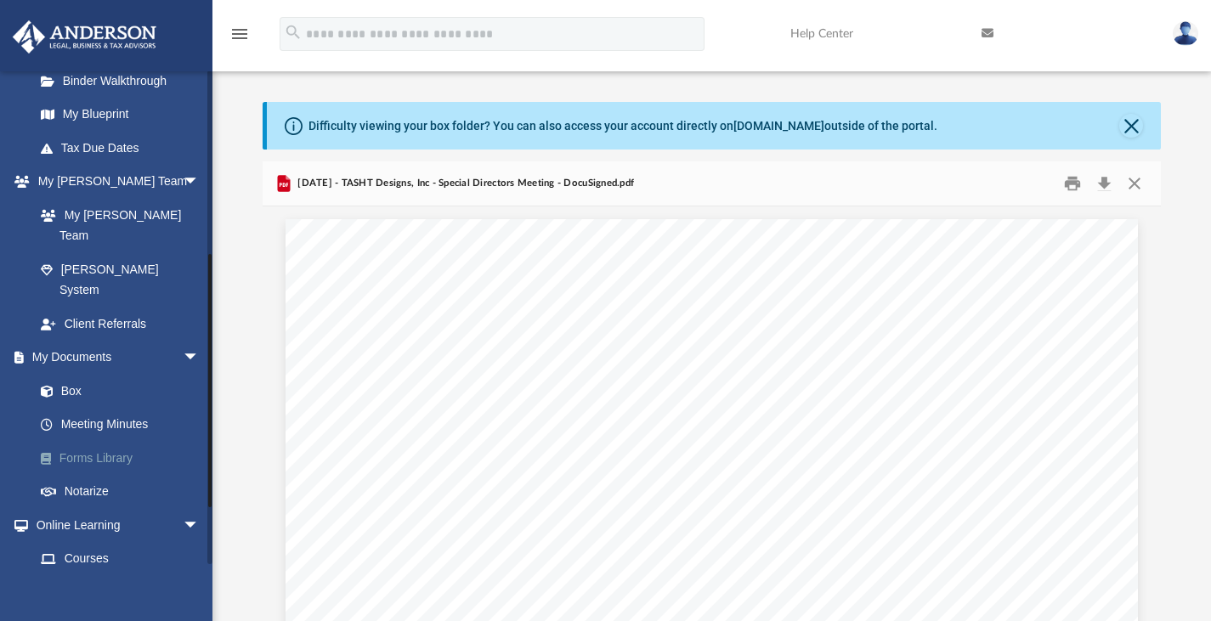
click at [117, 441] on link "Forms Library" at bounding box center [124, 458] width 201 height 34
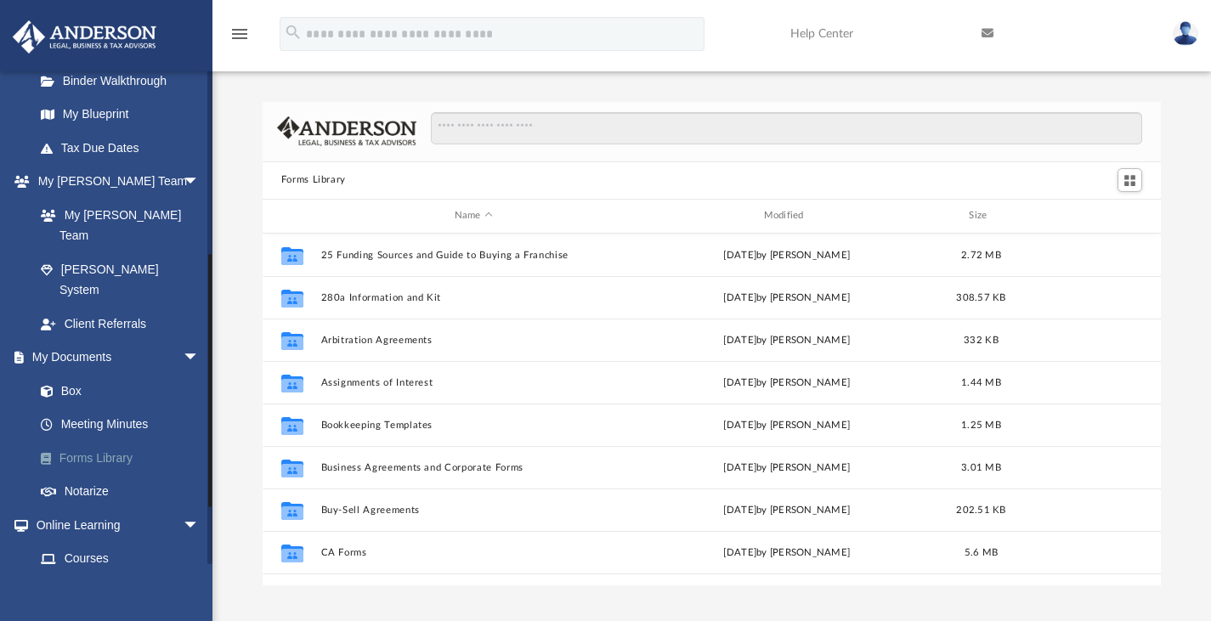
scroll to position [373, 886]
click at [71, 374] on link "Box" at bounding box center [124, 391] width 201 height 34
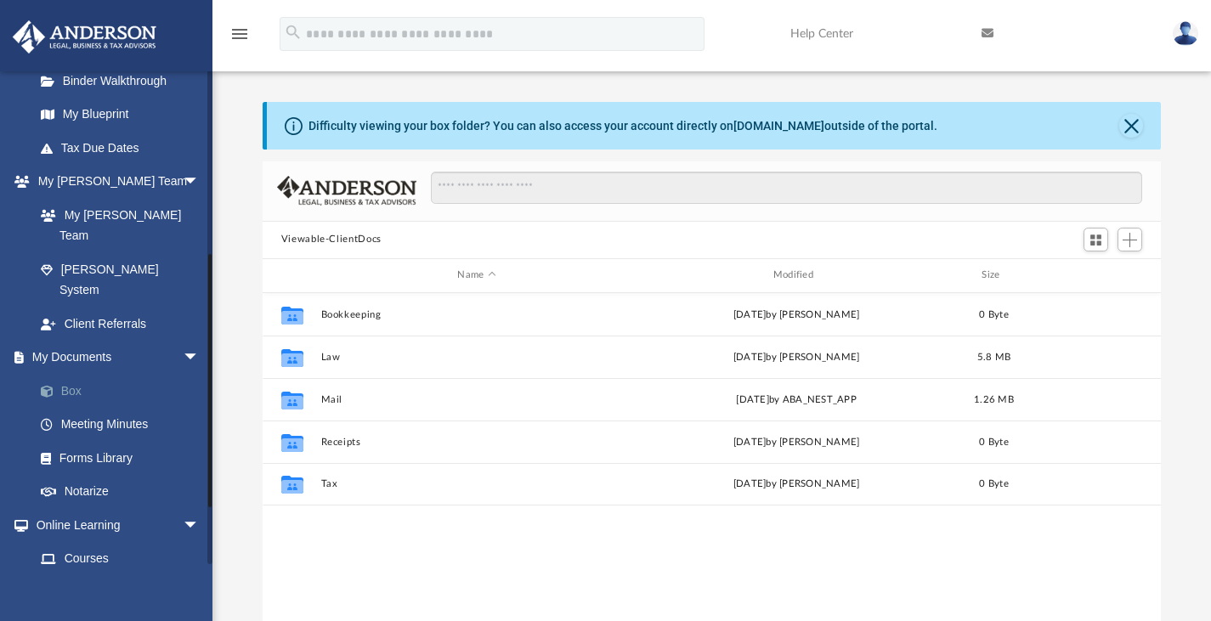
scroll to position [373, 886]
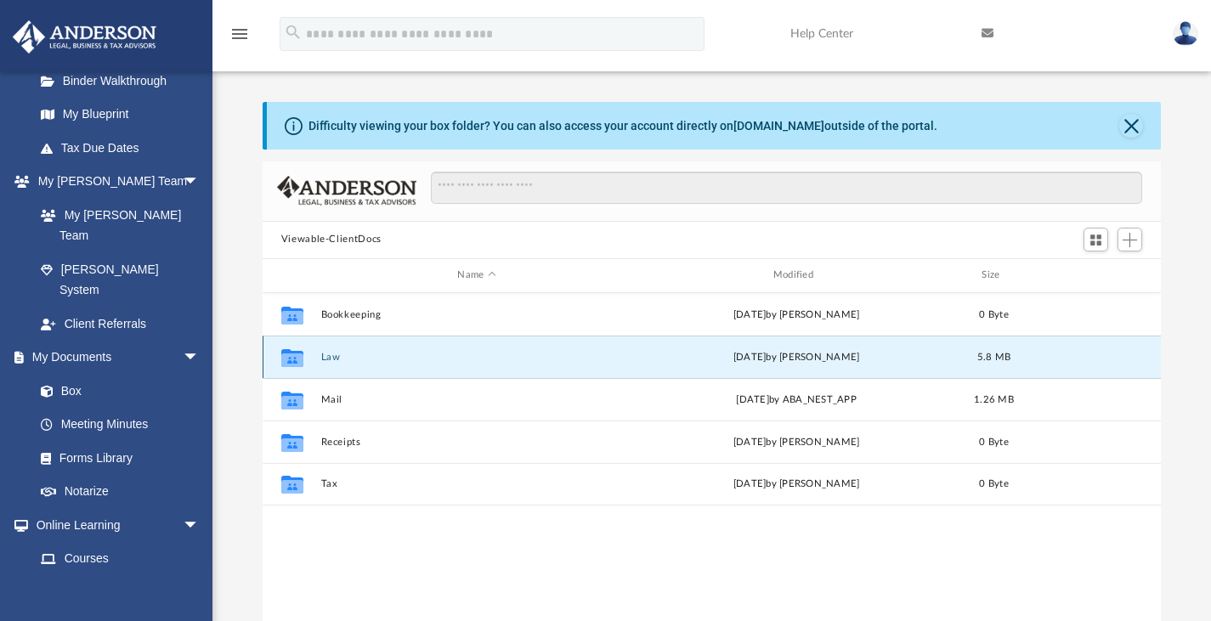
click at [328, 352] on button "Law" at bounding box center [476, 356] width 312 height 11
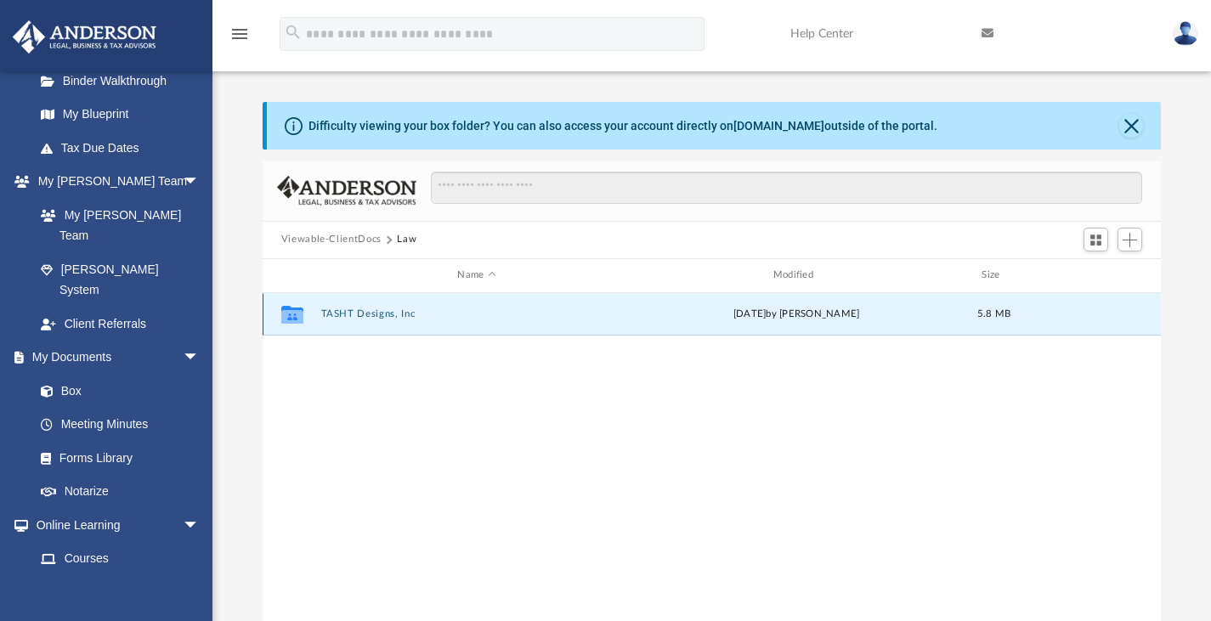
click at [354, 318] on button "TASHT Designs, Inc" at bounding box center [476, 314] width 312 height 11
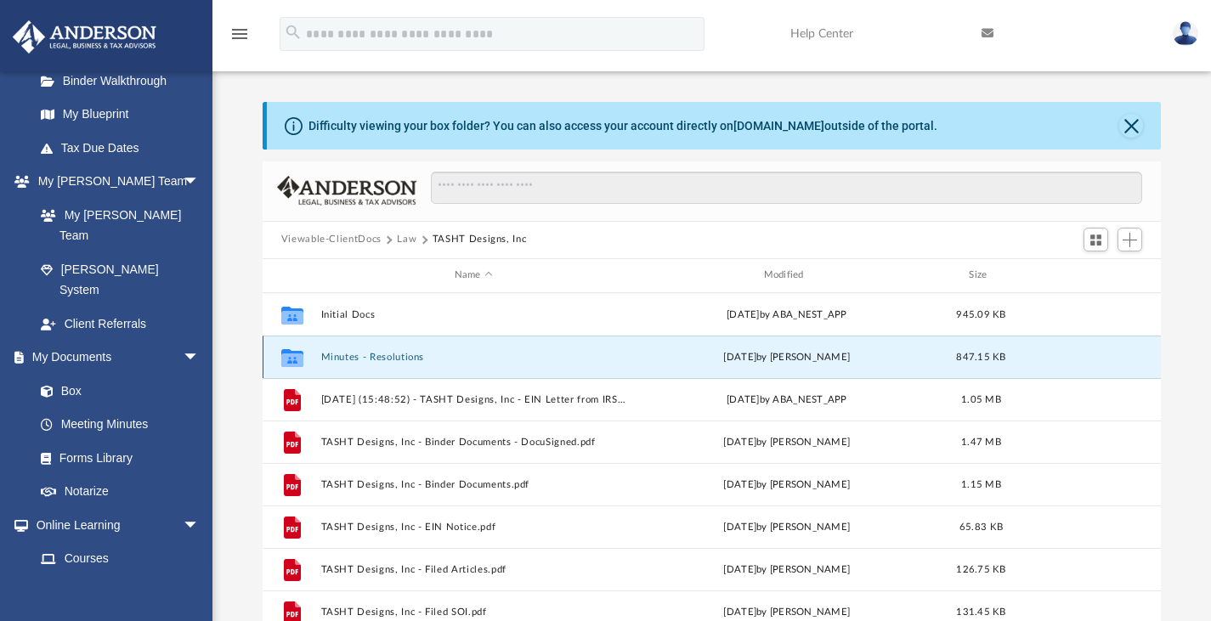
click at [391, 357] on button "Minutes - Resolutions" at bounding box center [473, 356] width 306 height 11
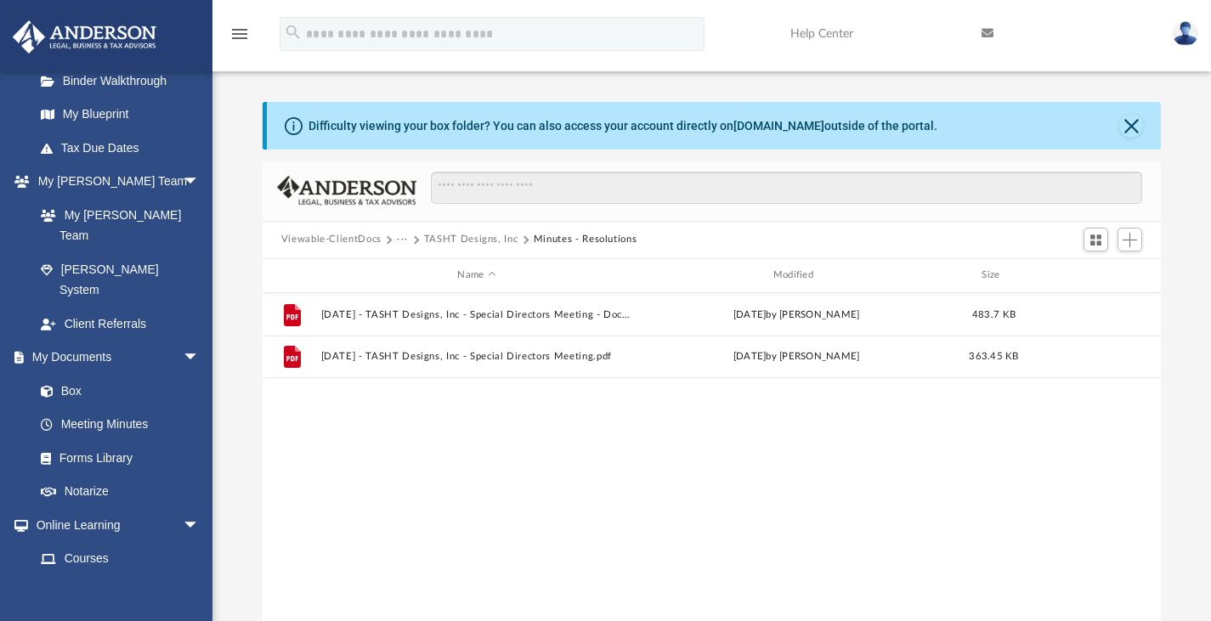
click at [479, 233] on button "TASHT Designs, Inc" at bounding box center [471, 239] width 94 height 15
